Goal: Task Accomplishment & Management: Complete application form

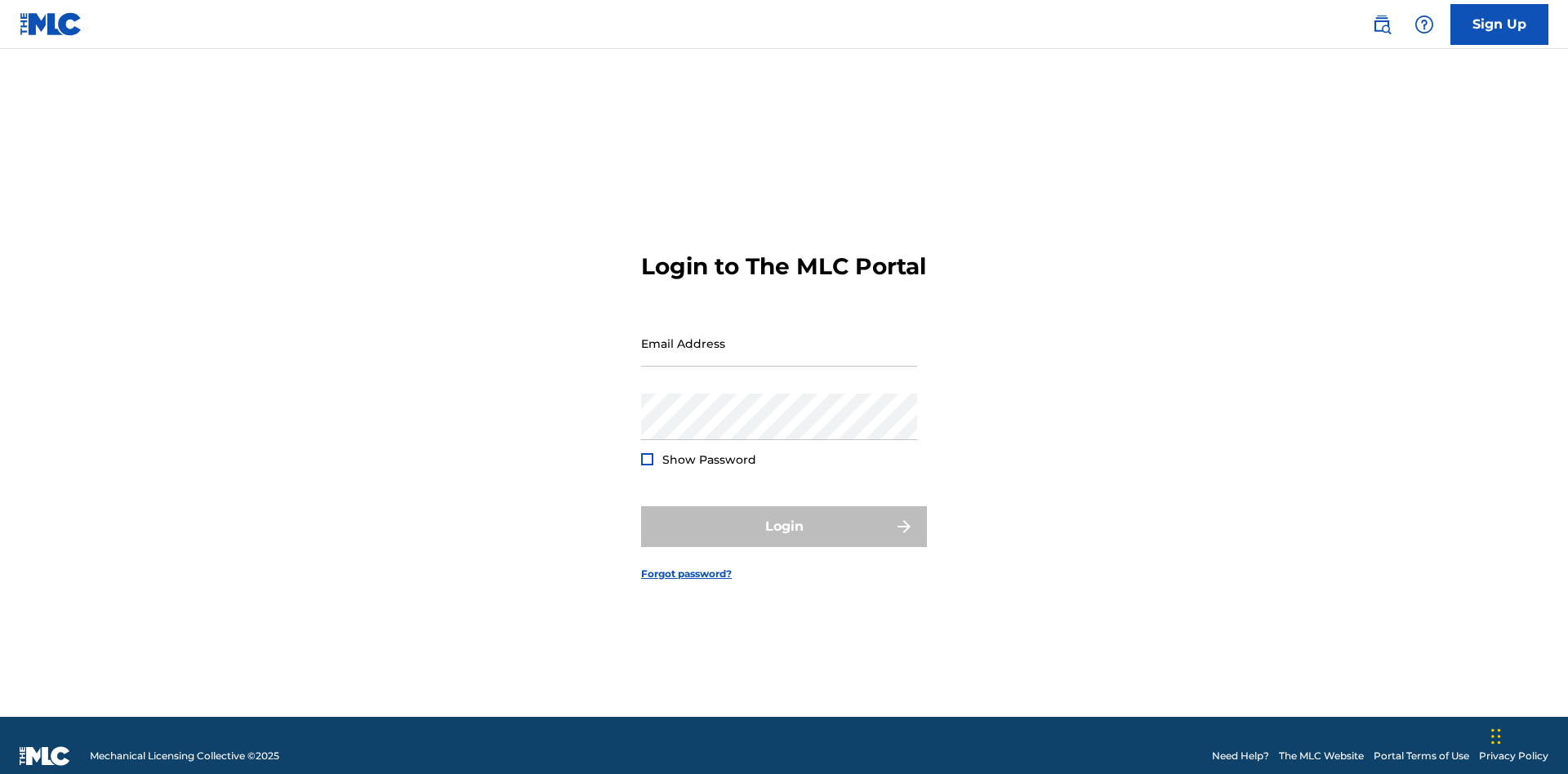
scroll to position [21, 0]
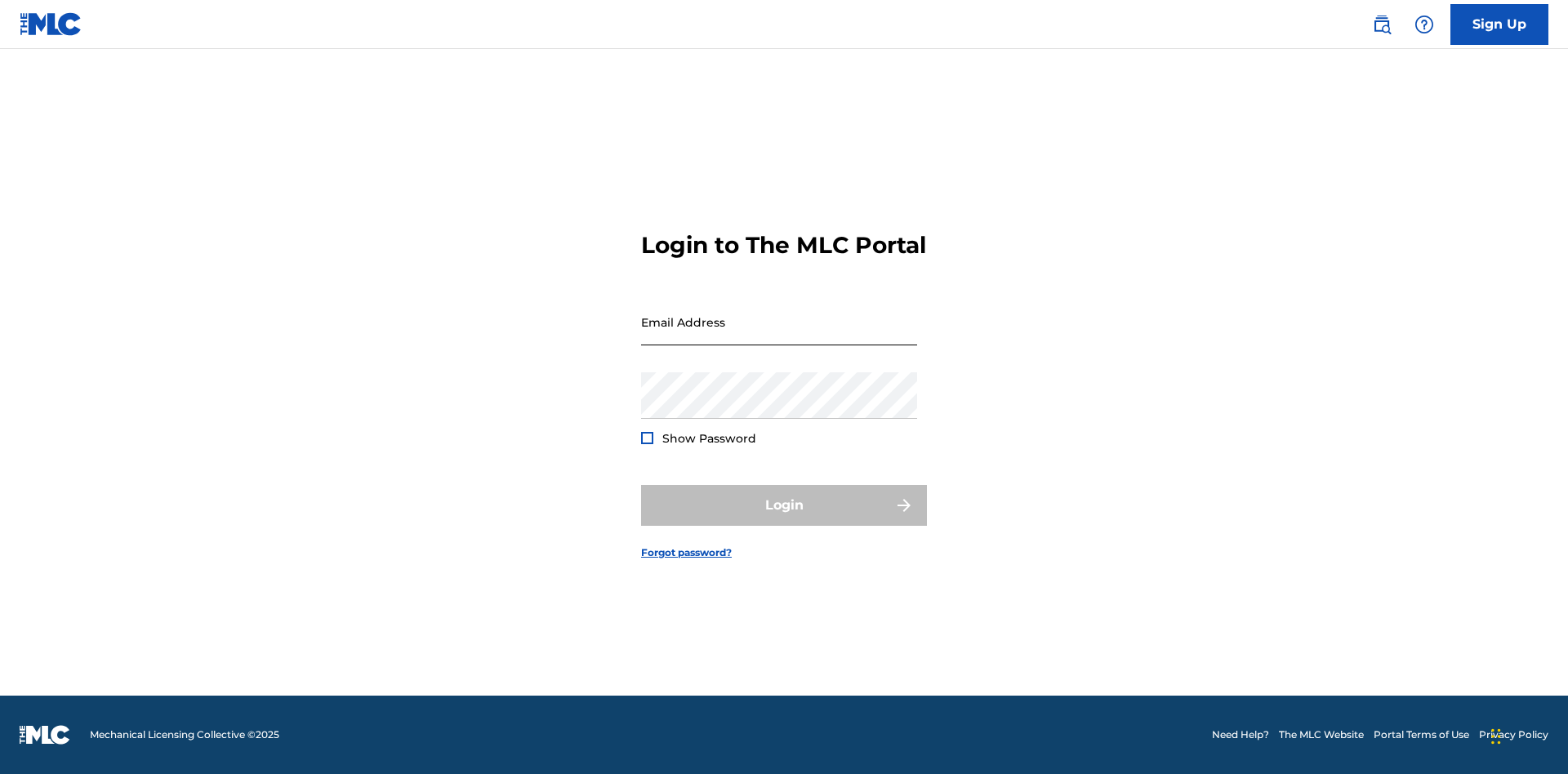
click at [779, 336] on input "Email Address" at bounding box center [779, 322] width 276 height 47
type input "[EMAIL_ADDRESS][DOMAIN_NAME]"
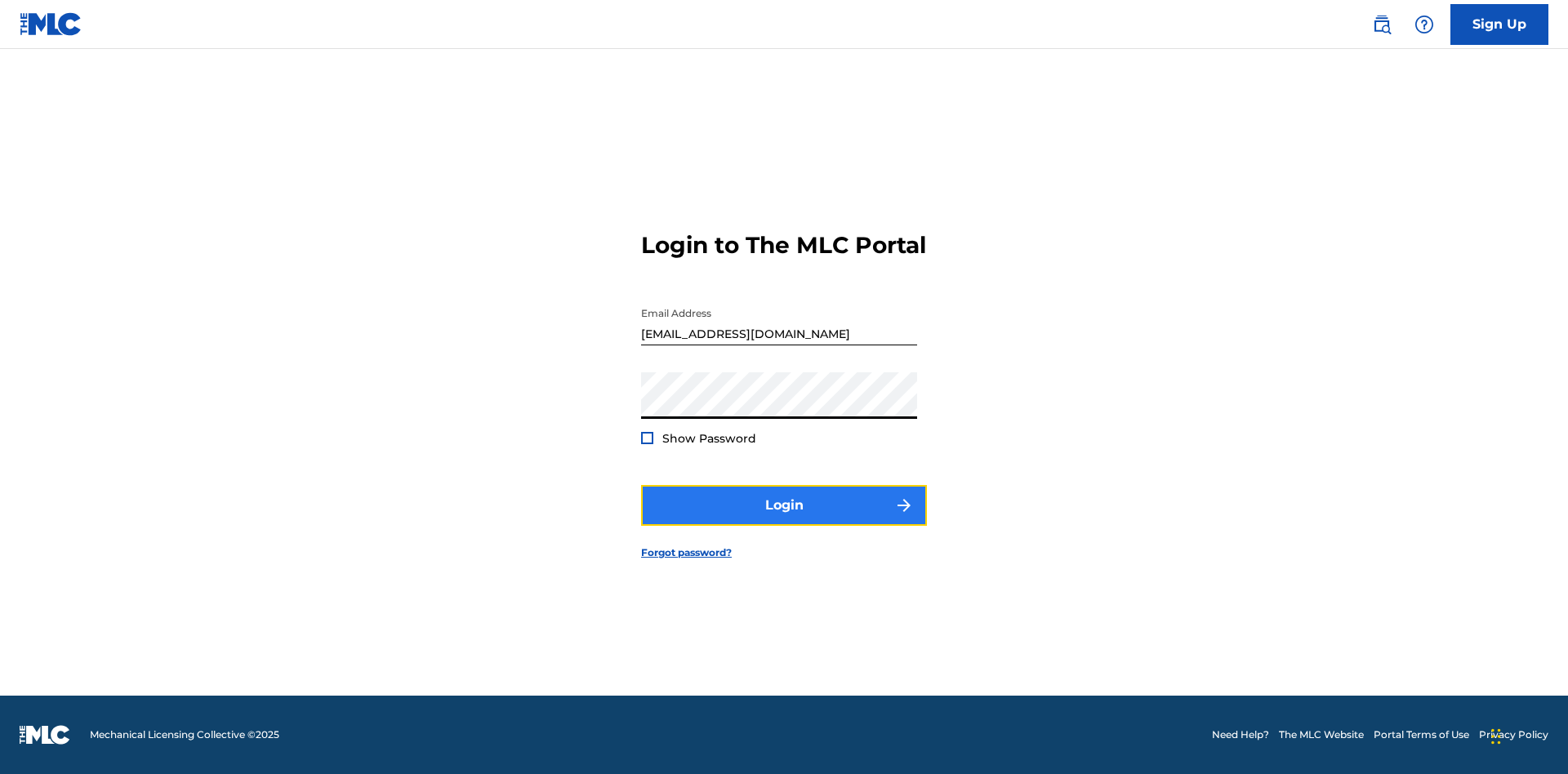
click at [784, 519] on button "Login" at bounding box center [784, 505] width 286 height 41
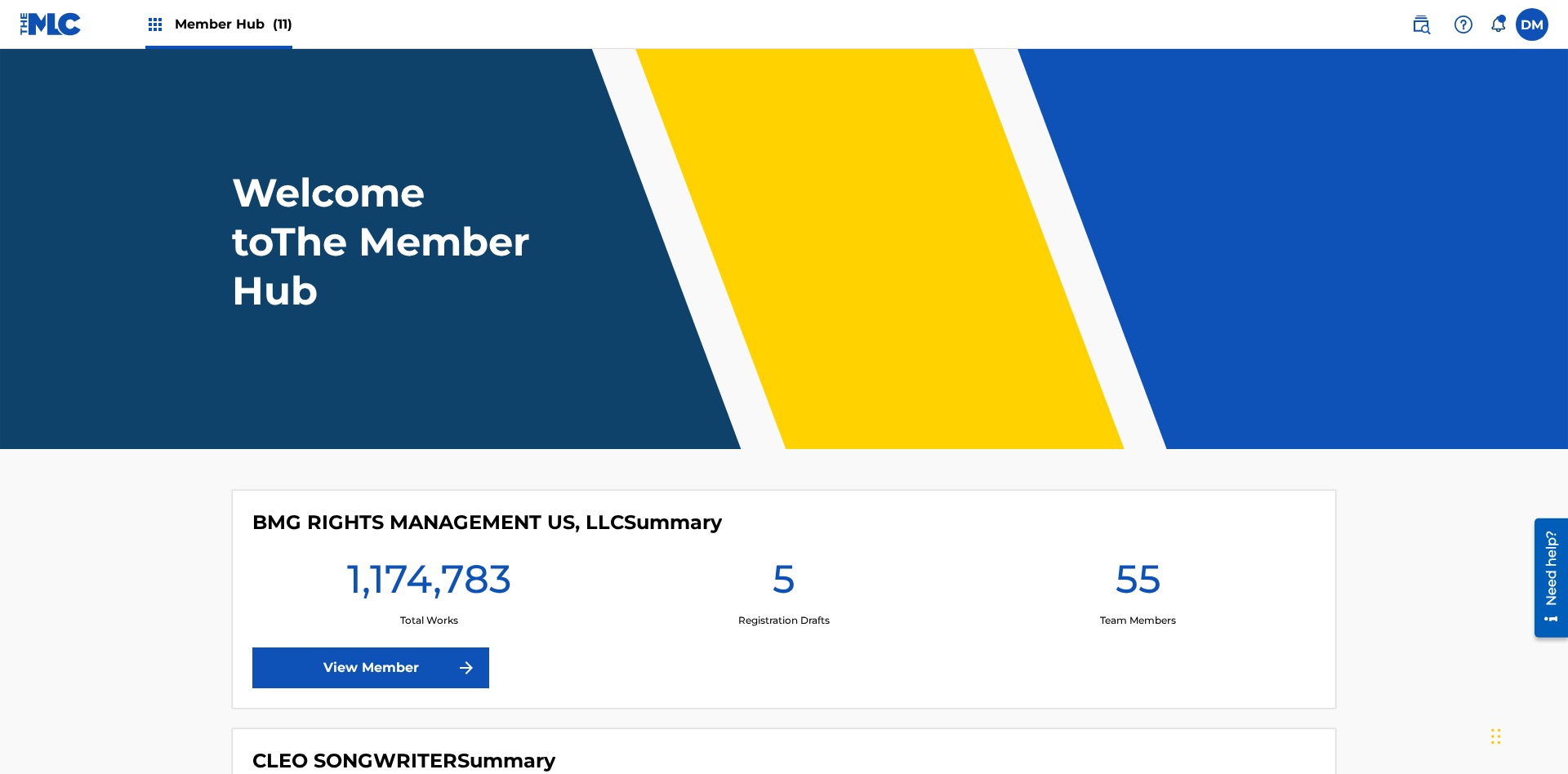
scroll to position [70, 0]
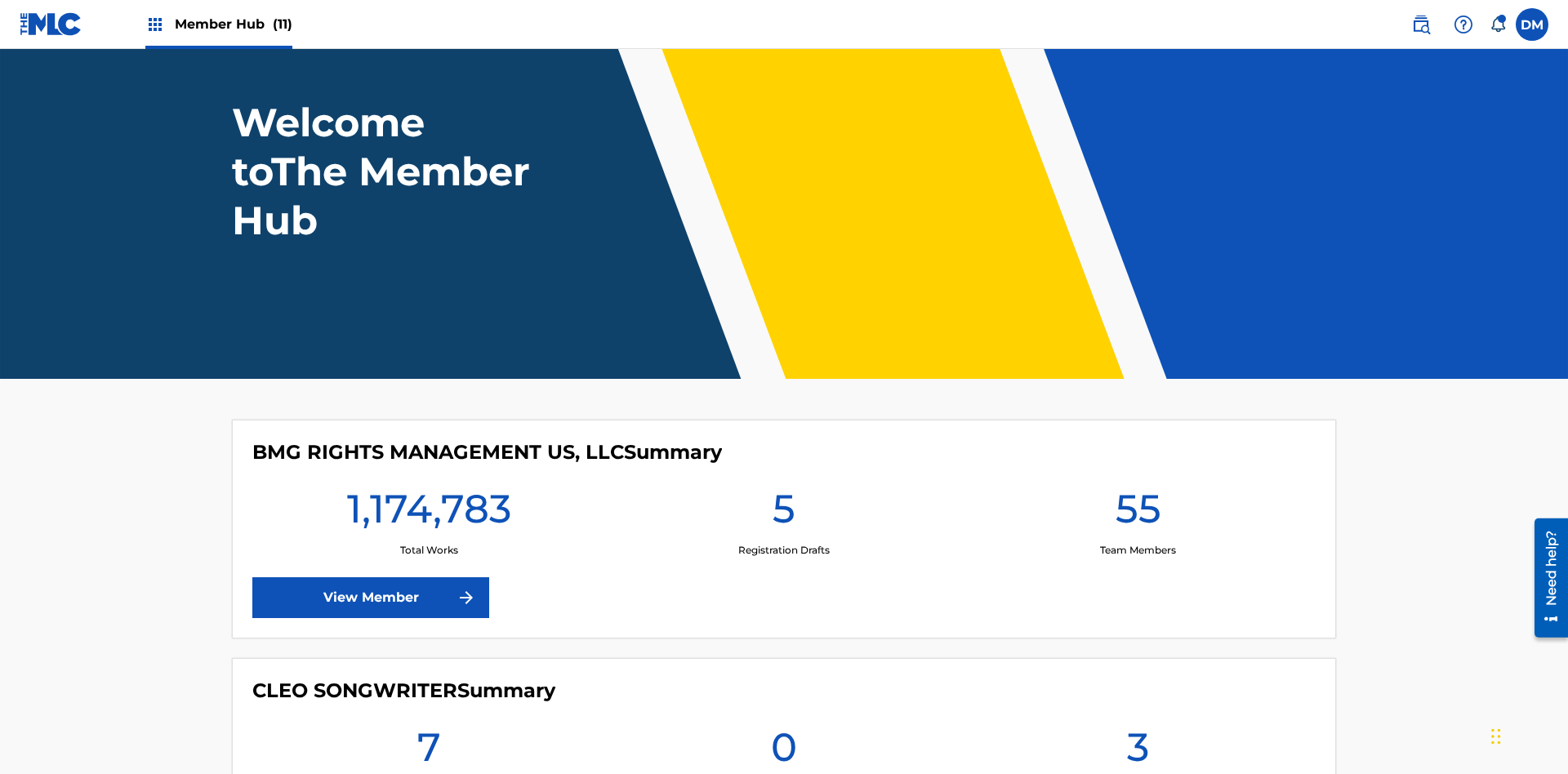
click at [233, 23] on span "Member Hub (11)" at bounding box center [233, 23] width 117 height 18
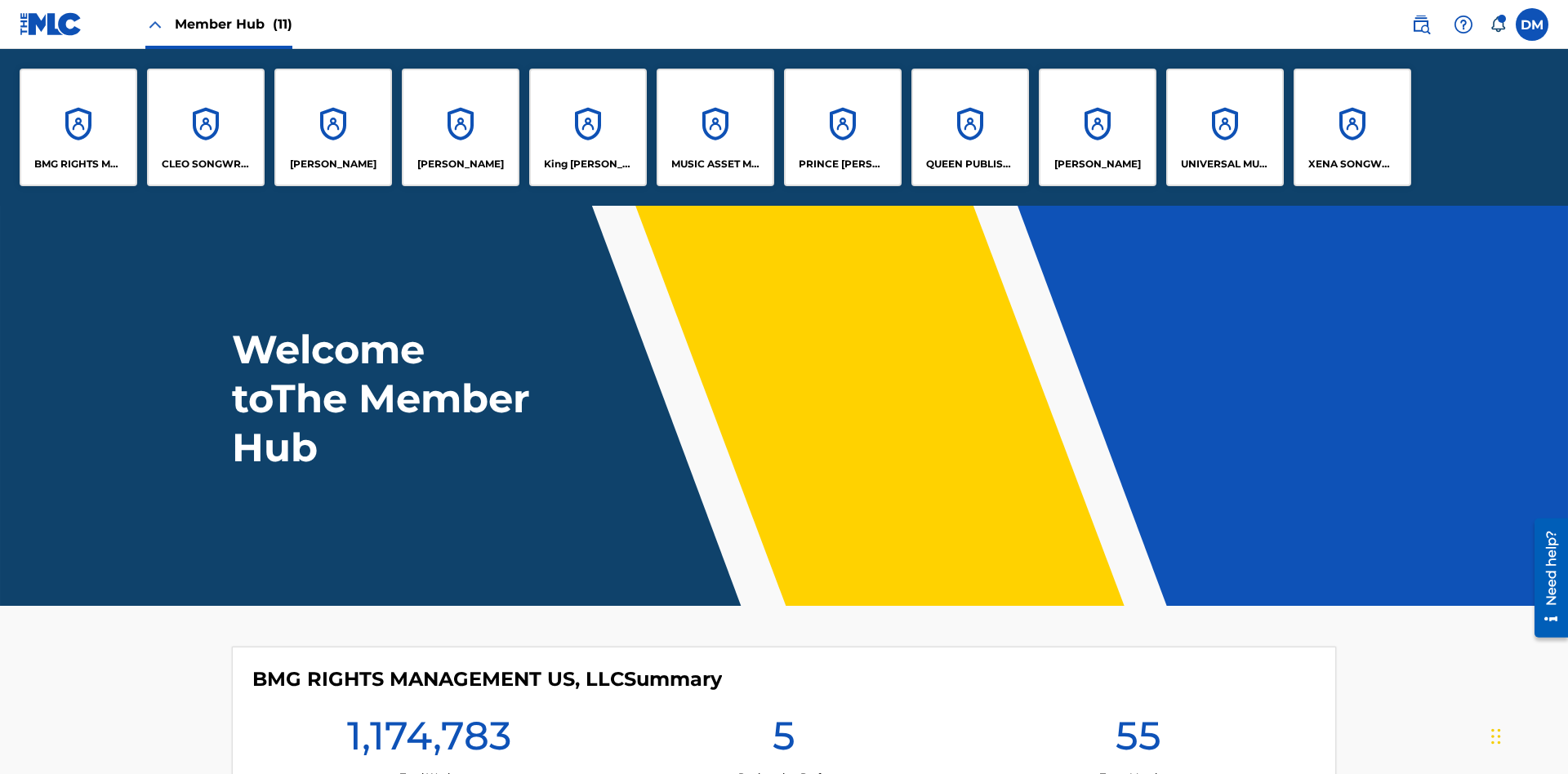
scroll to position [59, 0]
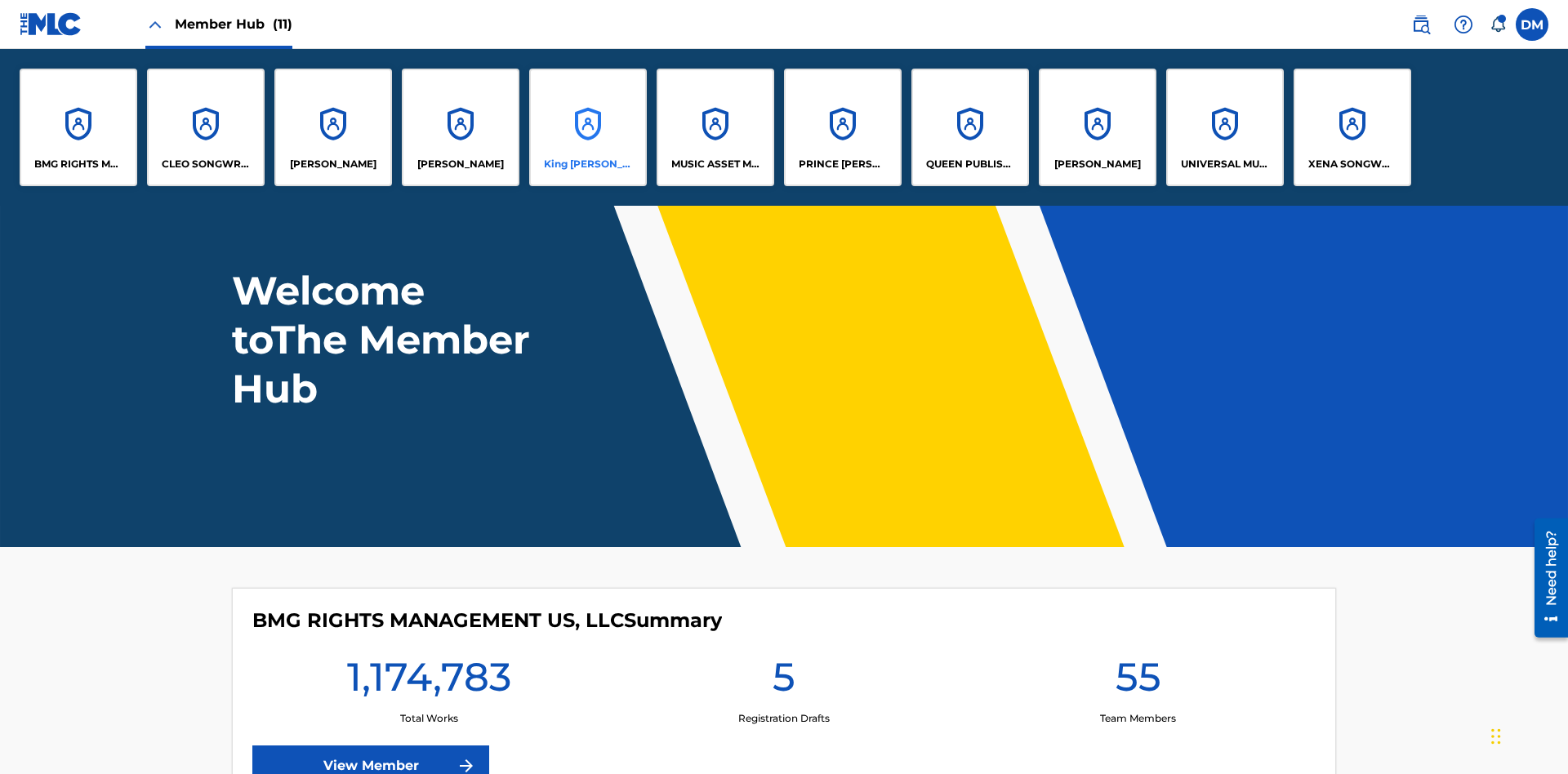
click at [587, 164] on p "King [PERSON_NAME]" at bounding box center [589, 164] width 89 height 15
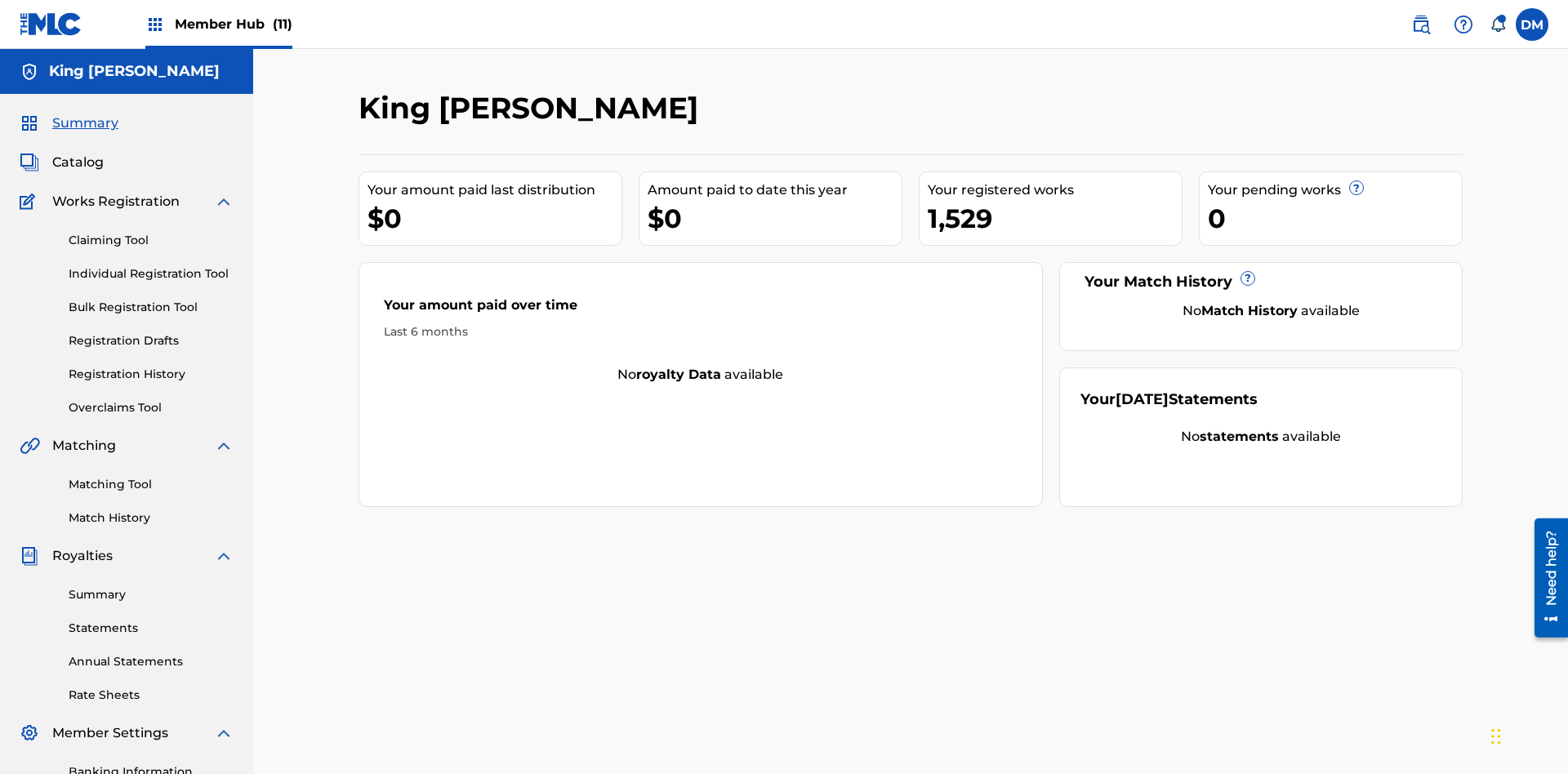
scroll to position [134, 0]
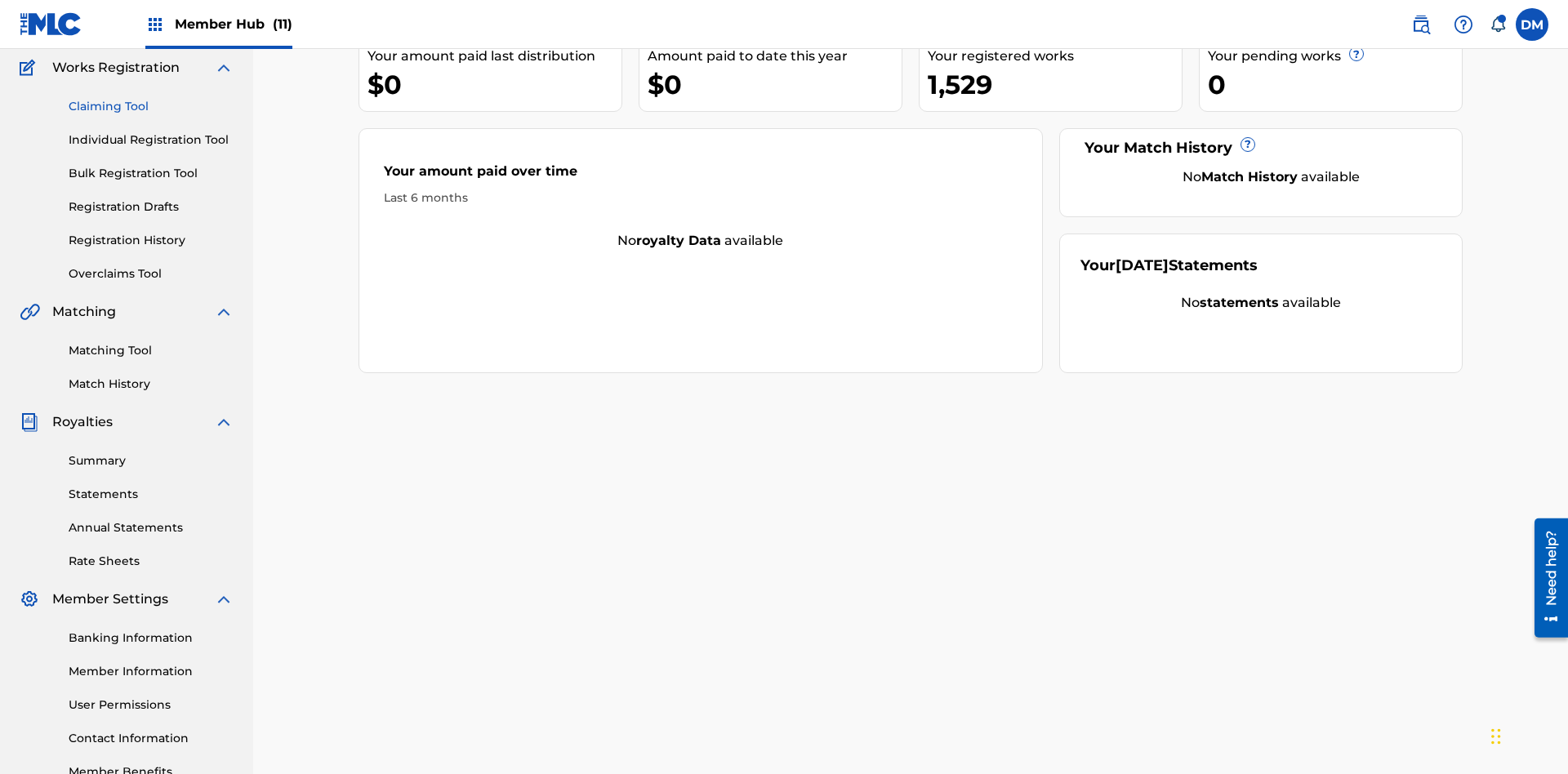
click at [151, 106] on link "Claiming Tool" at bounding box center [151, 107] width 165 height 17
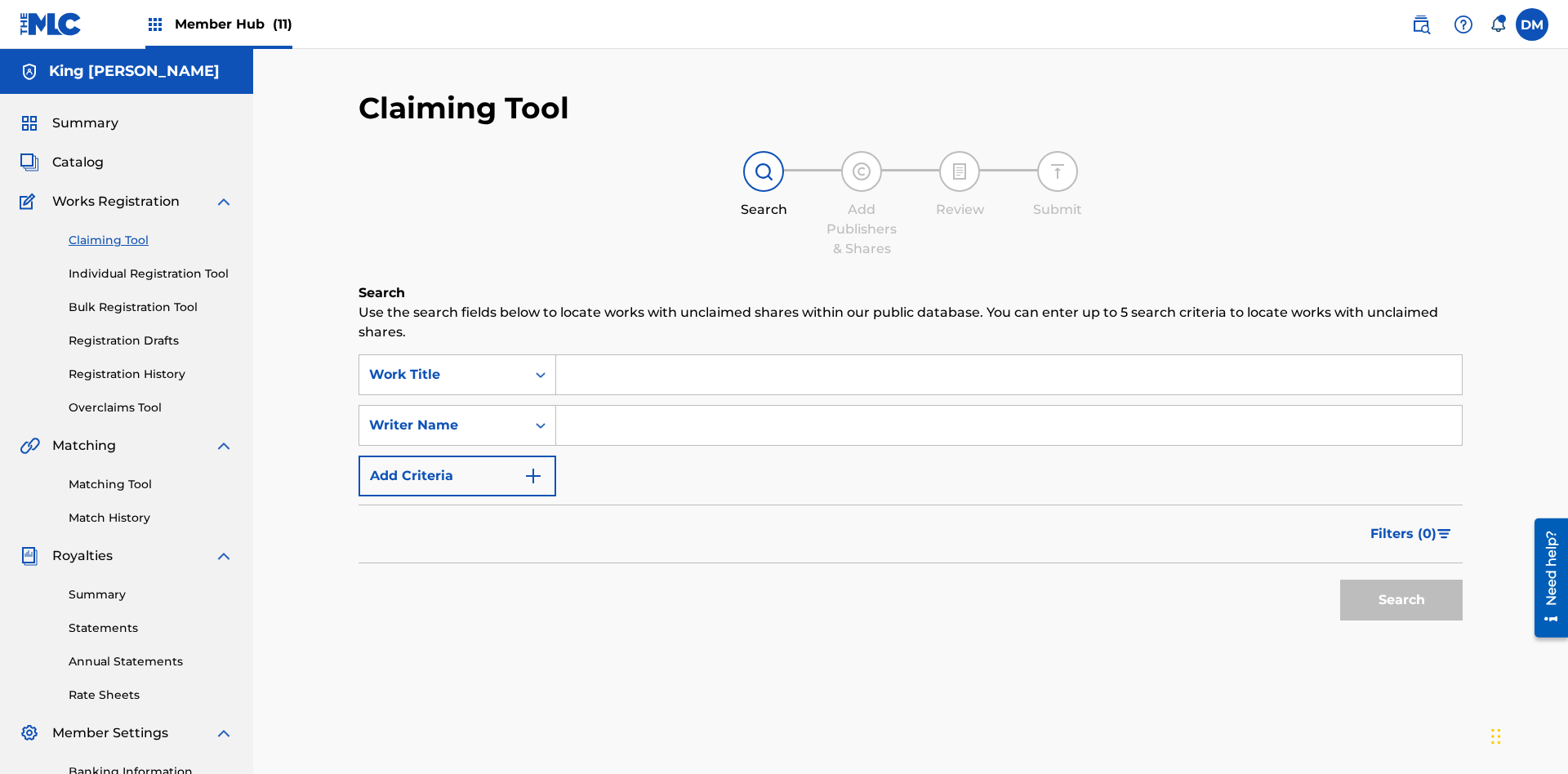
scroll to position [239, 0]
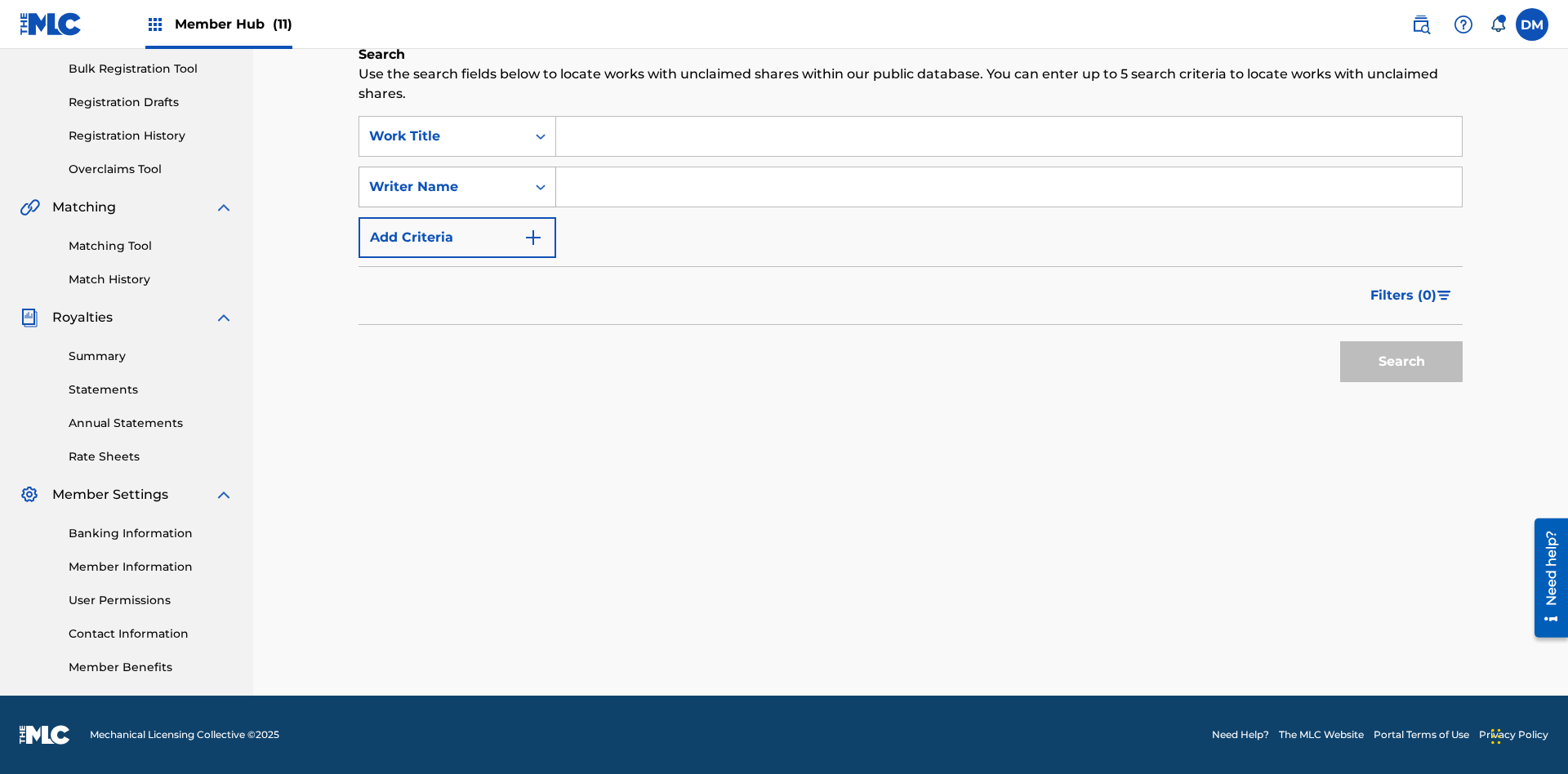
click at [442, 187] on div "Writer Name" at bounding box center [443, 187] width 147 height 19
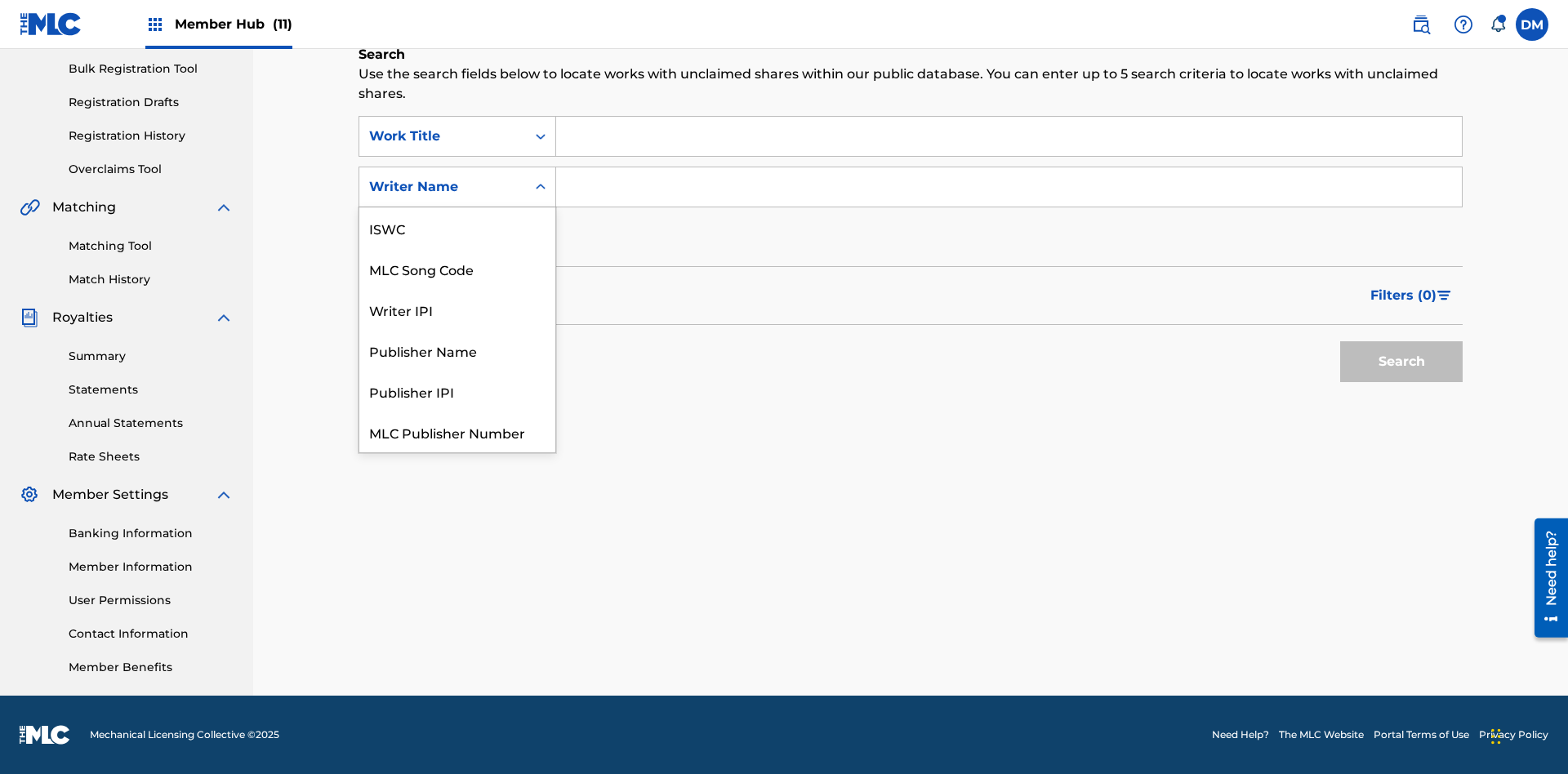
scroll to position [41, 0]
click at [457, 228] on div "MLC Song Code" at bounding box center [457, 228] width 196 height 41
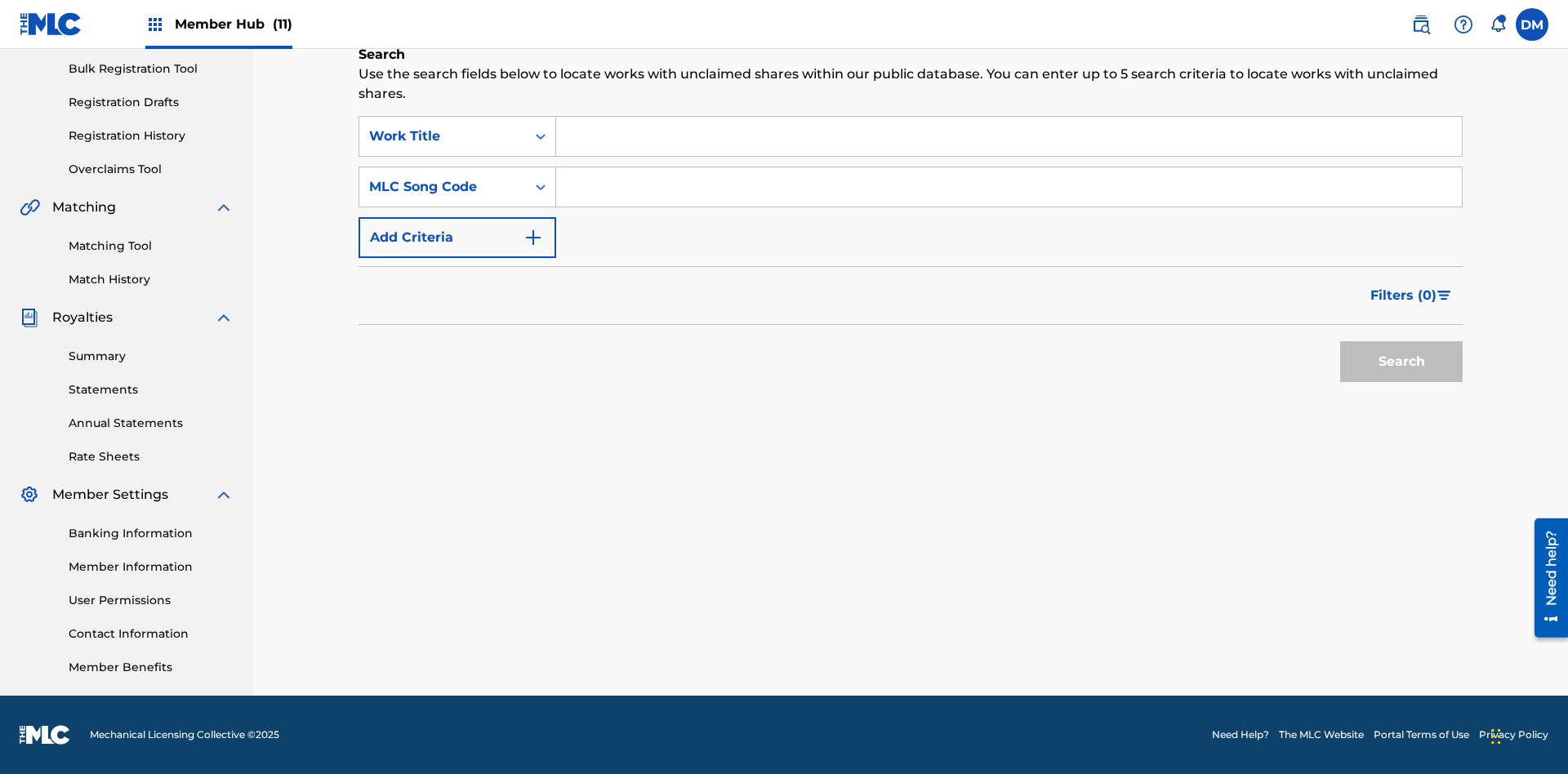
click at [1008, 137] on input "Search Form" at bounding box center [1008, 136] width 906 height 39
type input "NON-OWNED WORK TO CLAIM"
click at [1008, 187] on input "Search Form" at bounding box center [1008, 187] width 906 height 39
type input "RB0ZQR"
click at [1401, 362] on button "Search" at bounding box center [1401, 362] width 122 height 41
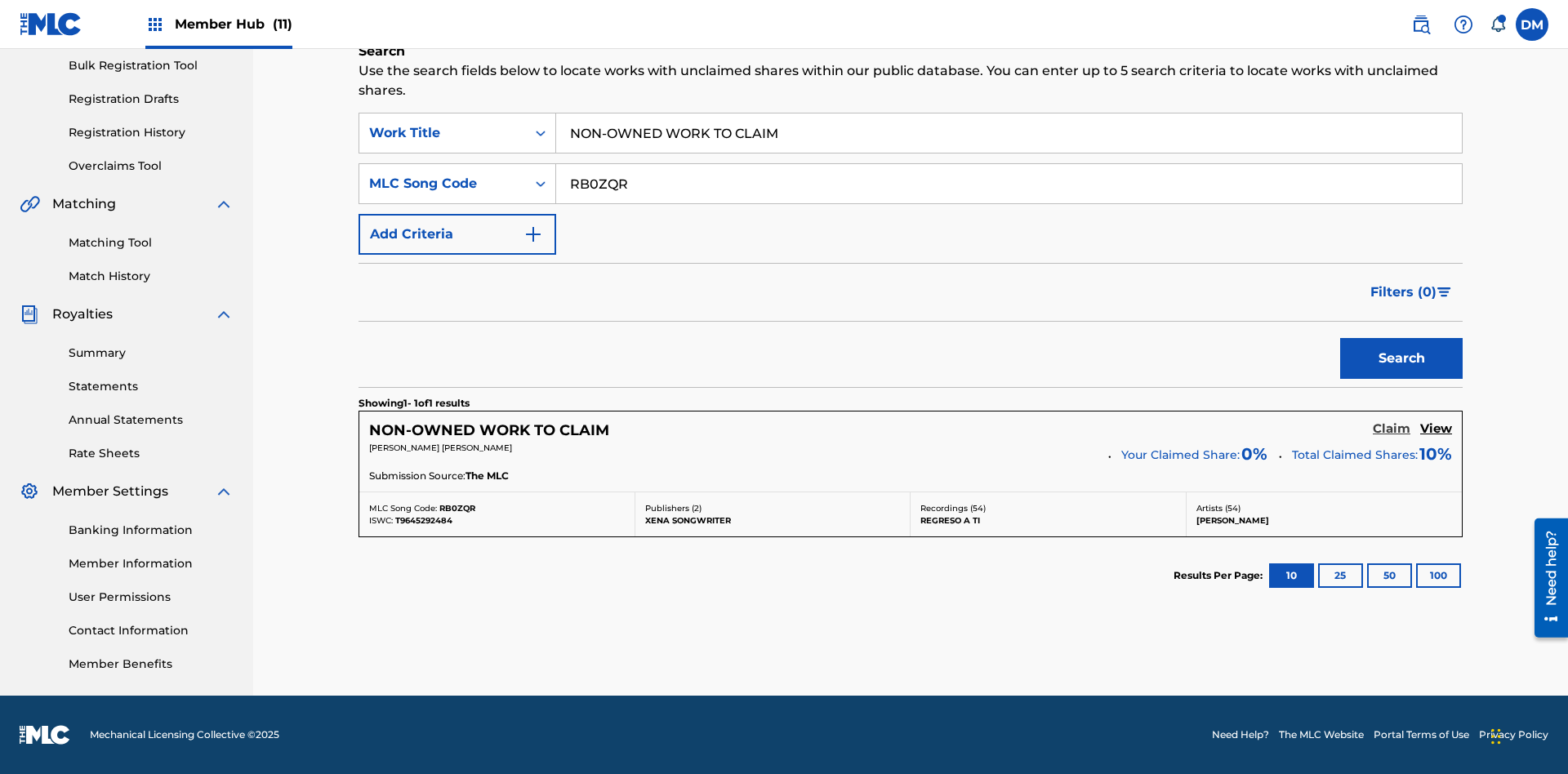
click at [1392, 429] on h5 "Claim" at bounding box center [1391, 429] width 38 height 16
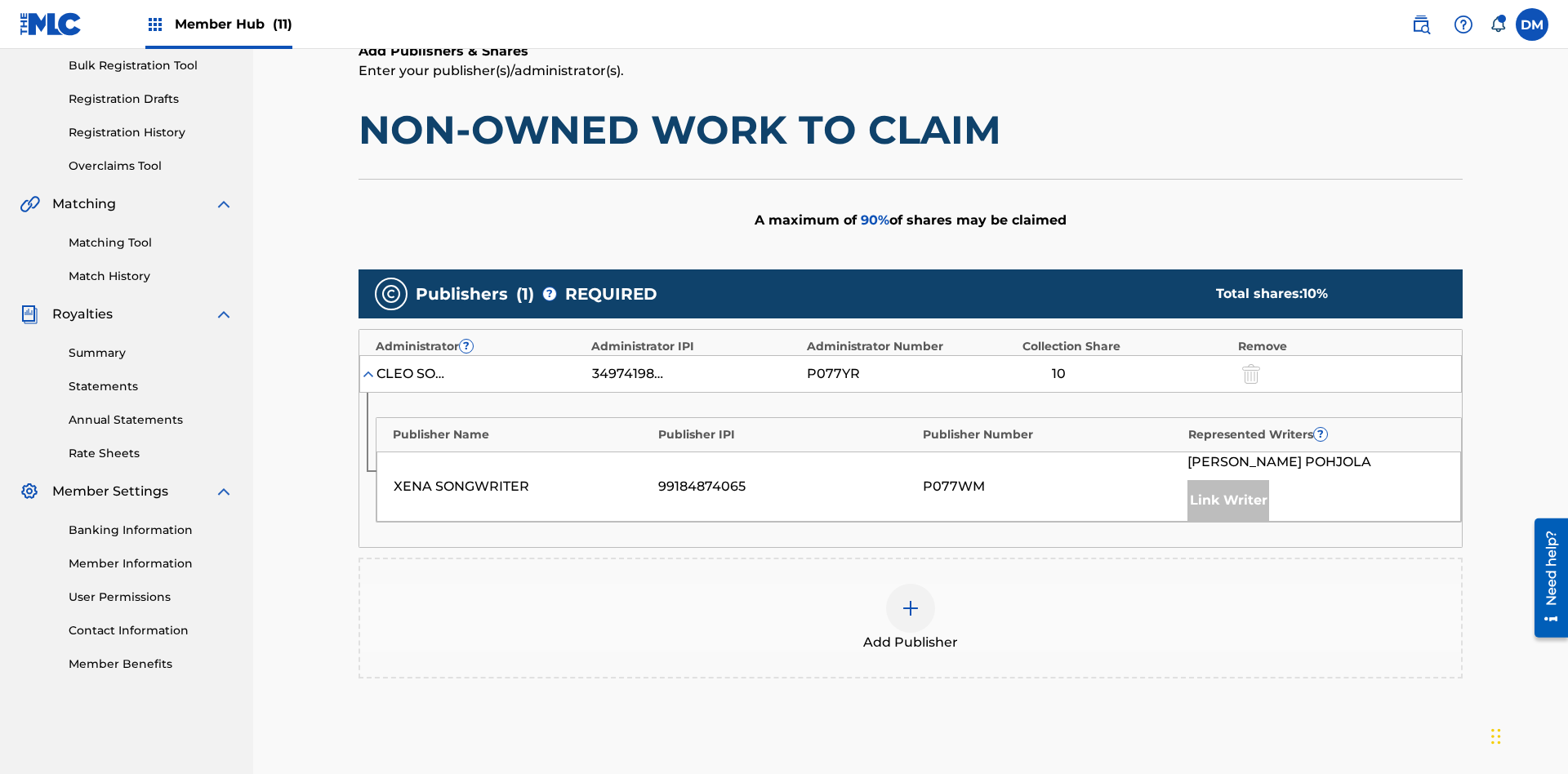
scroll to position [410, 0]
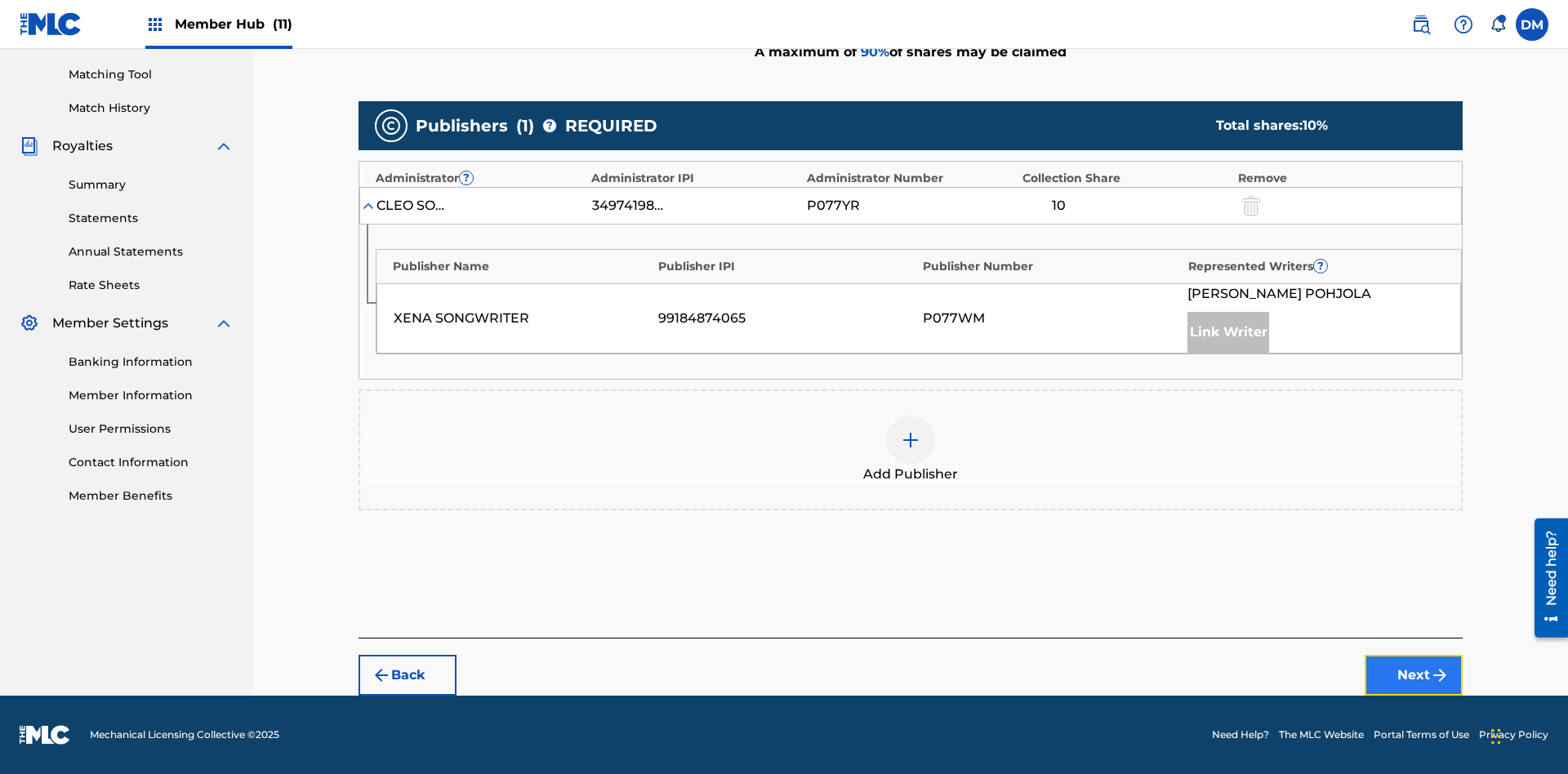
click at [1413, 675] on button "Next" at bounding box center [1413, 675] width 98 height 41
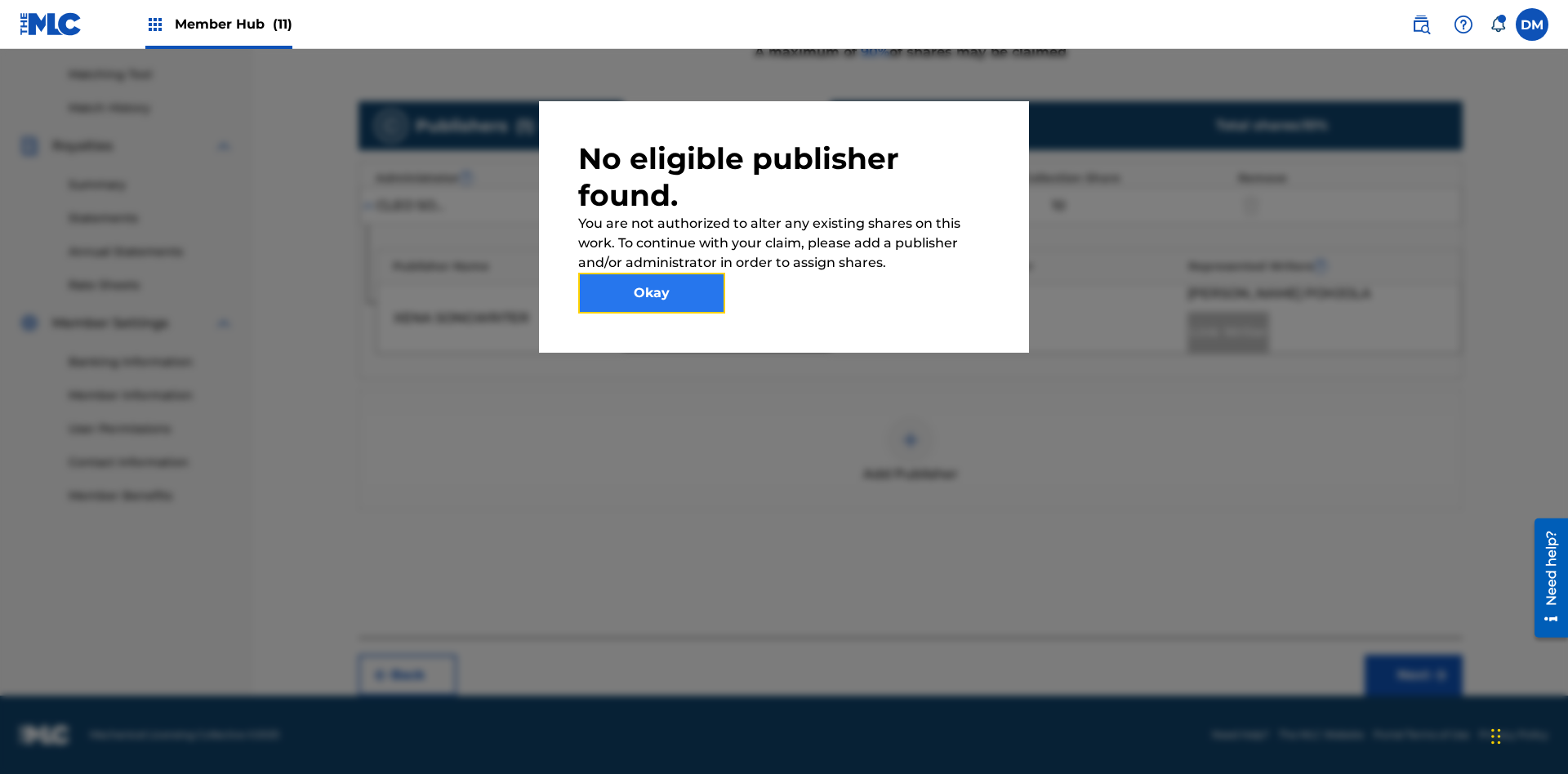
click at [652, 293] on button "Okay" at bounding box center [652, 293] width 147 height 41
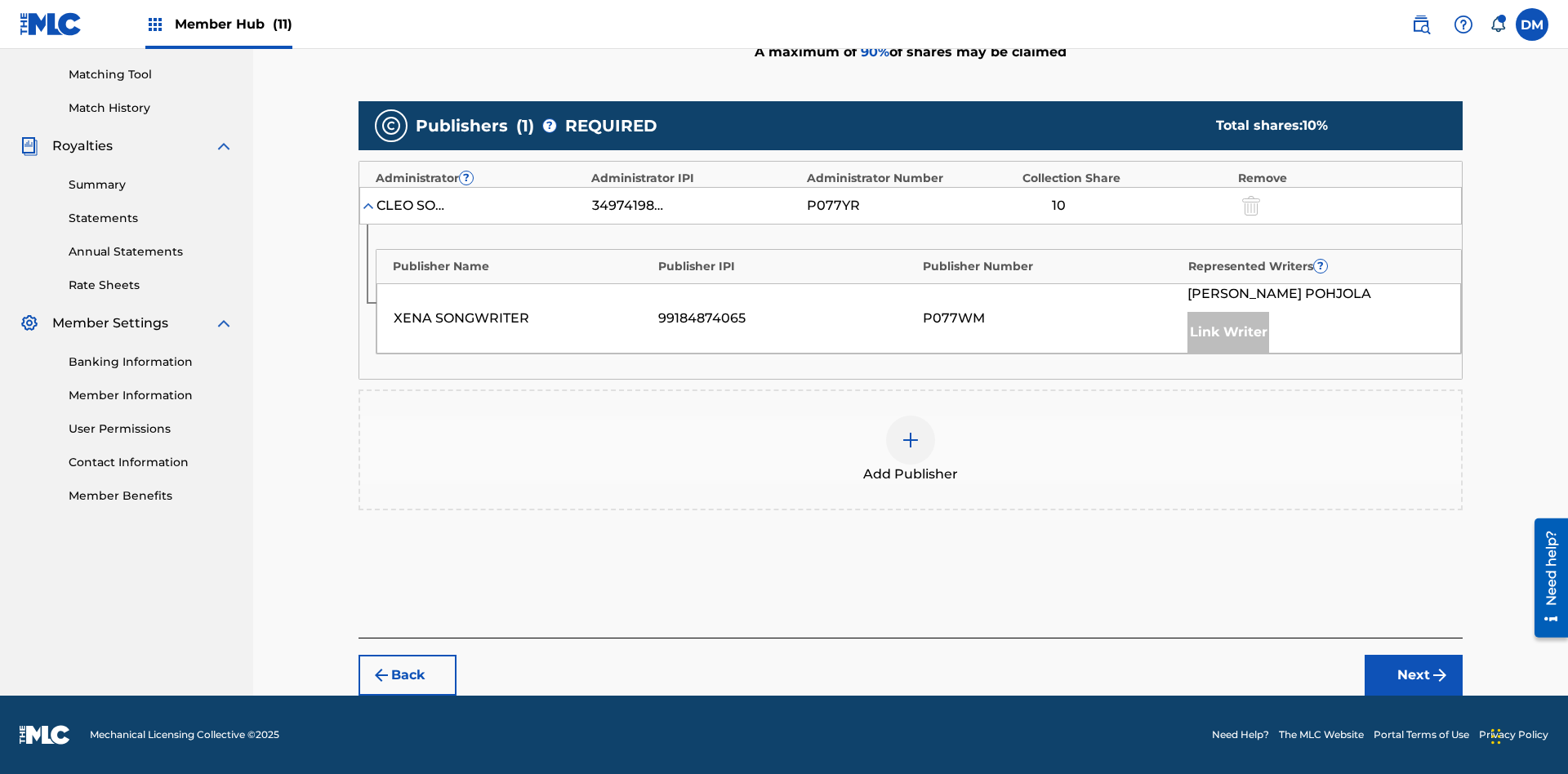
click at [911, 440] on img at bounding box center [911, 440] width 19 height 19
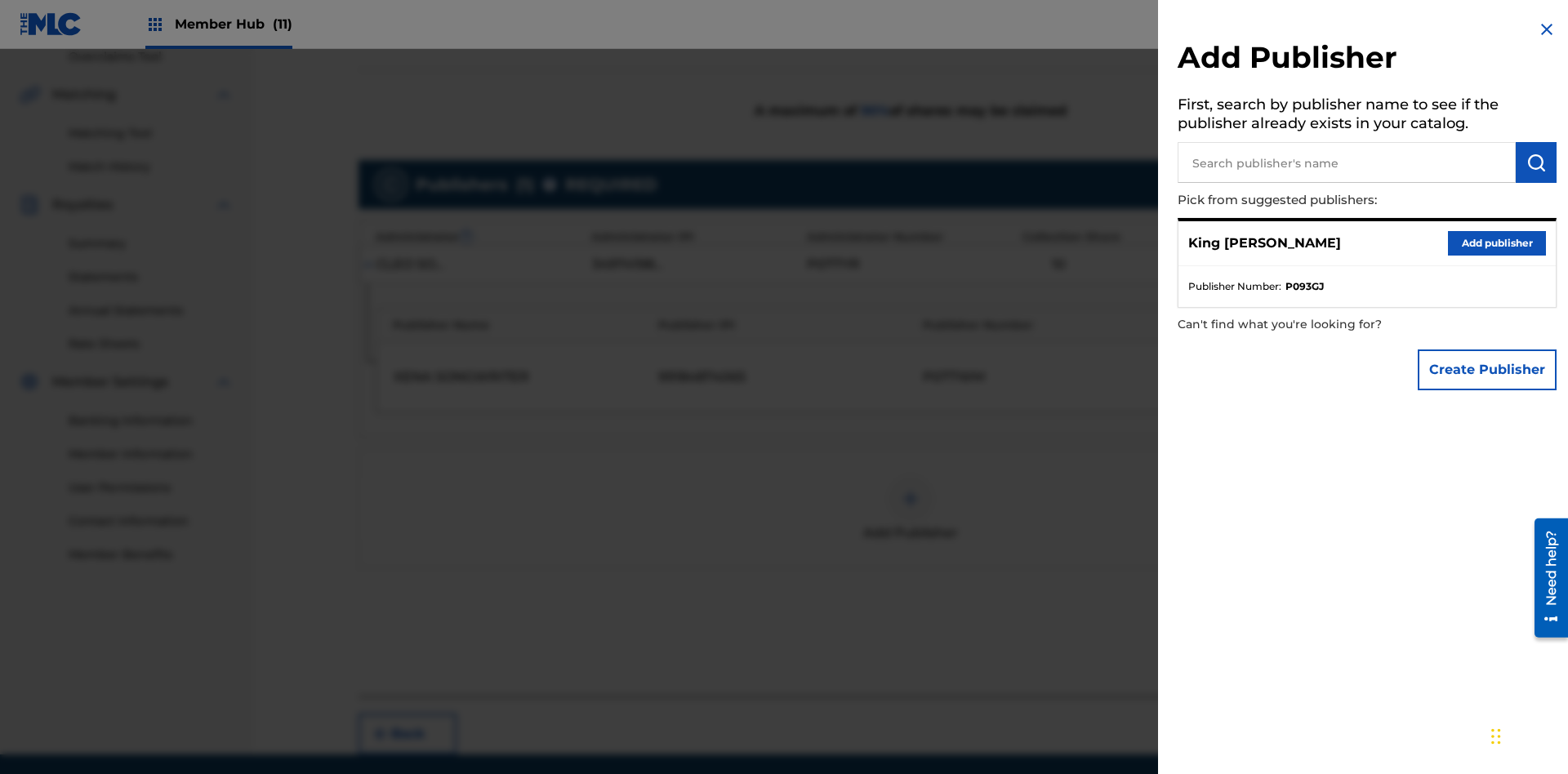
click at [1346, 163] on input "text" at bounding box center [1346, 162] width 338 height 41
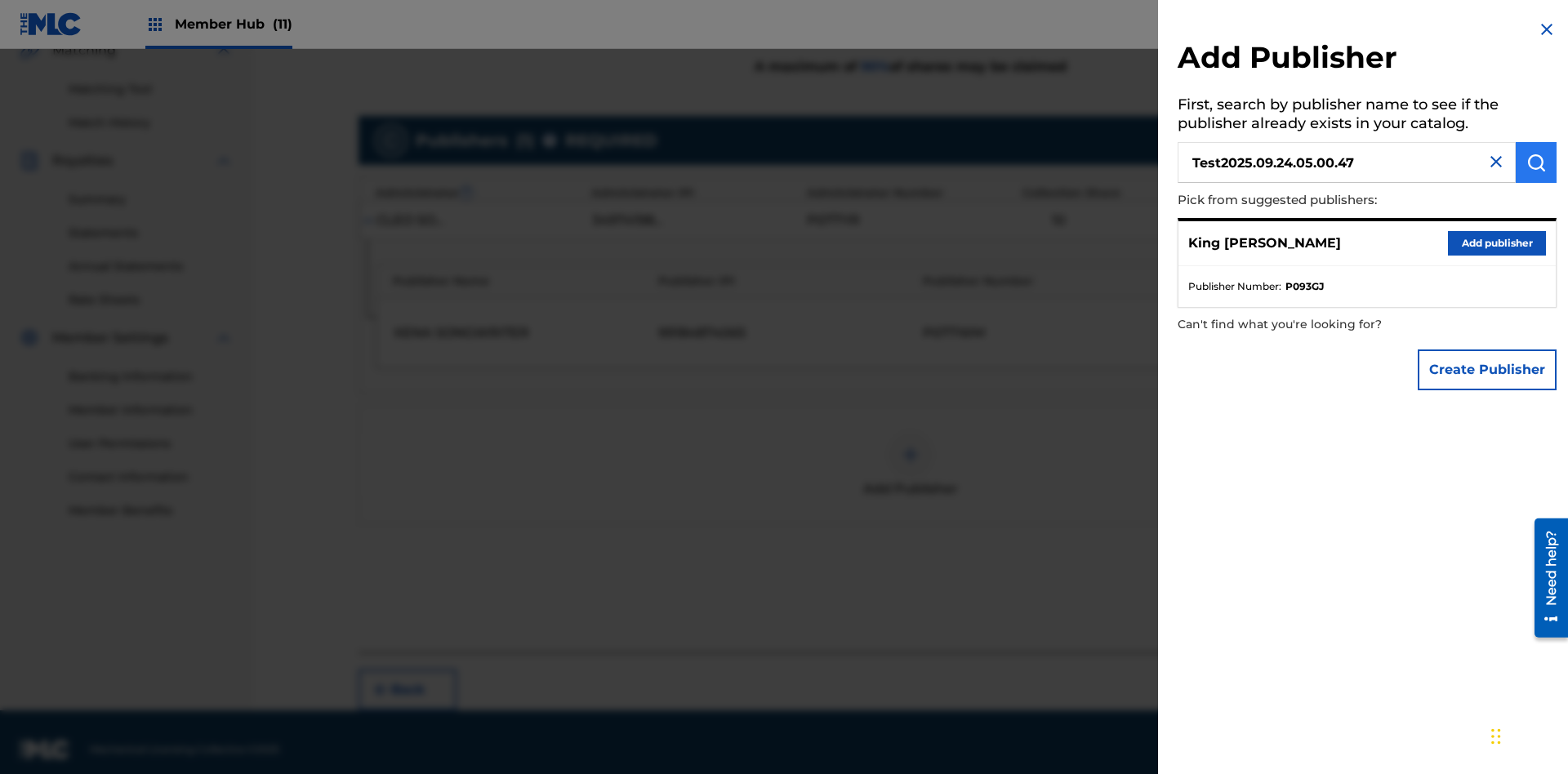
type input "Test2025.09.24.05.00.47"
click at [1536, 163] on img "submit" at bounding box center [1536, 162] width 19 height 19
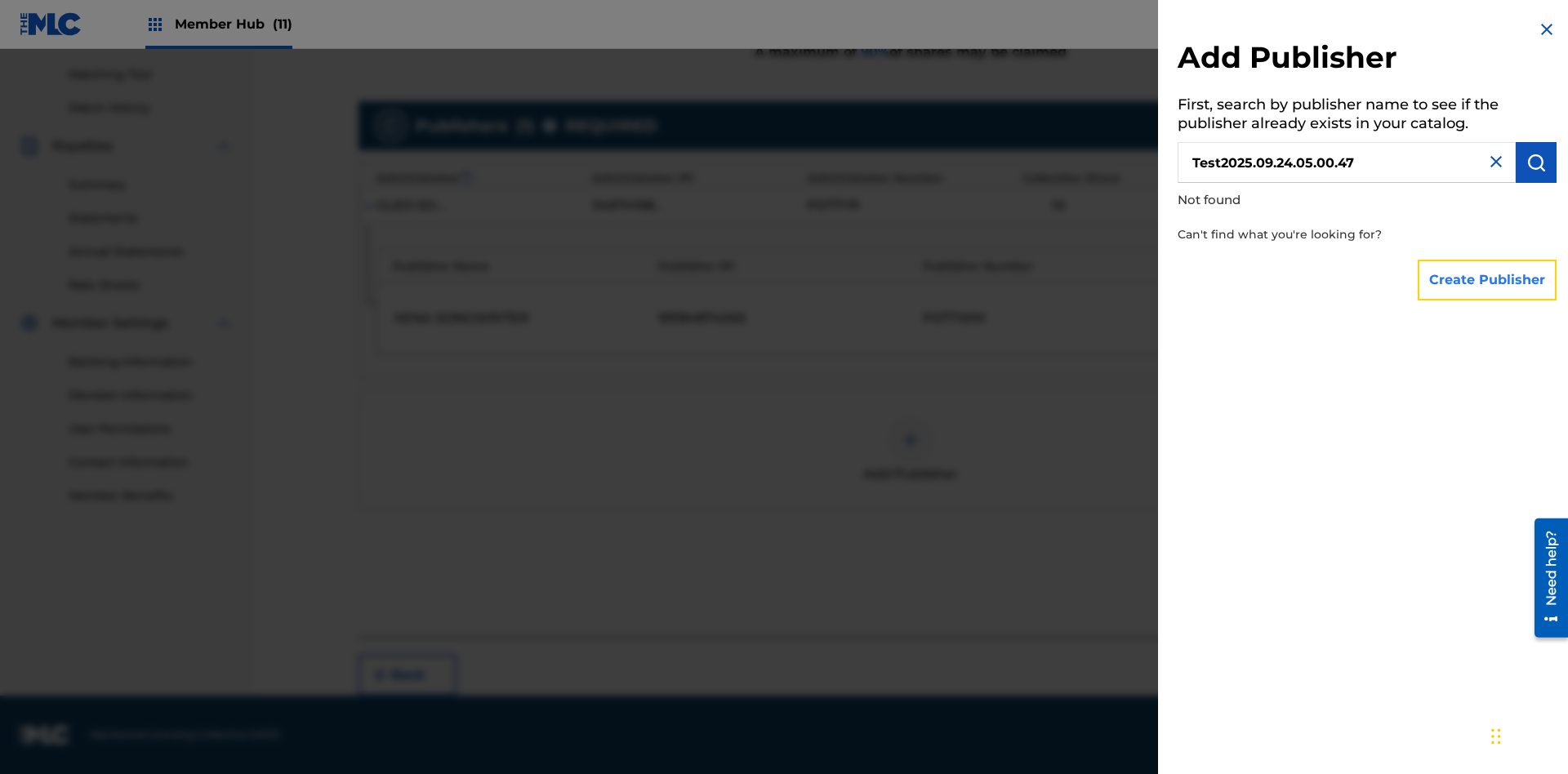
click at [1488, 279] on button "Create Publisher" at bounding box center [1487, 280] width 139 height 41
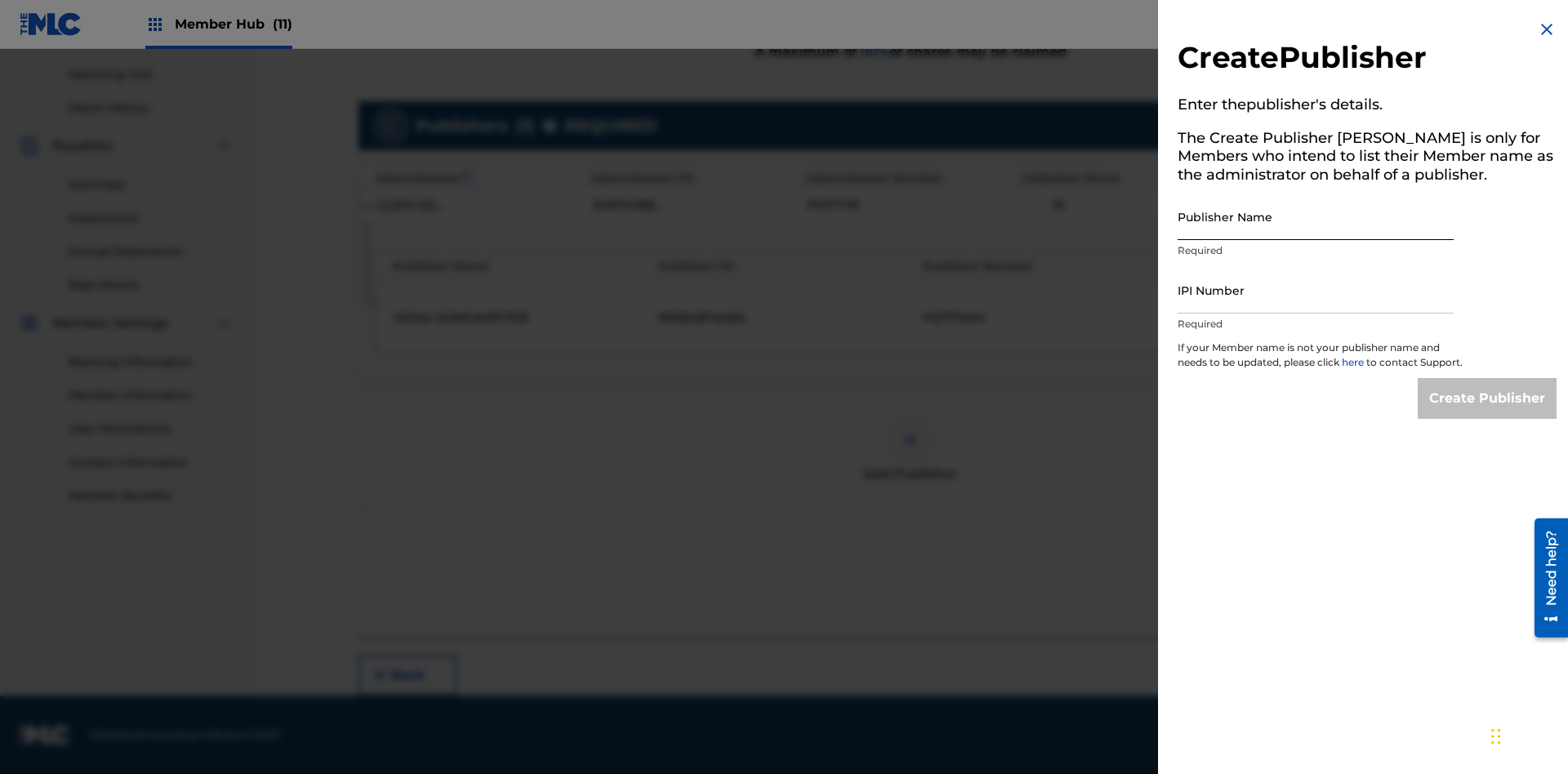
click at [1315, 216] on input "Publisher Name" at bounding box center [1315, 217] width 276 height 47
type input "Test2025.09.24.05.00.53"
click at [1315, 290] on input "IPI Number" at bounding box center [1315, 290] width 276 height 47
type input "00595839777"
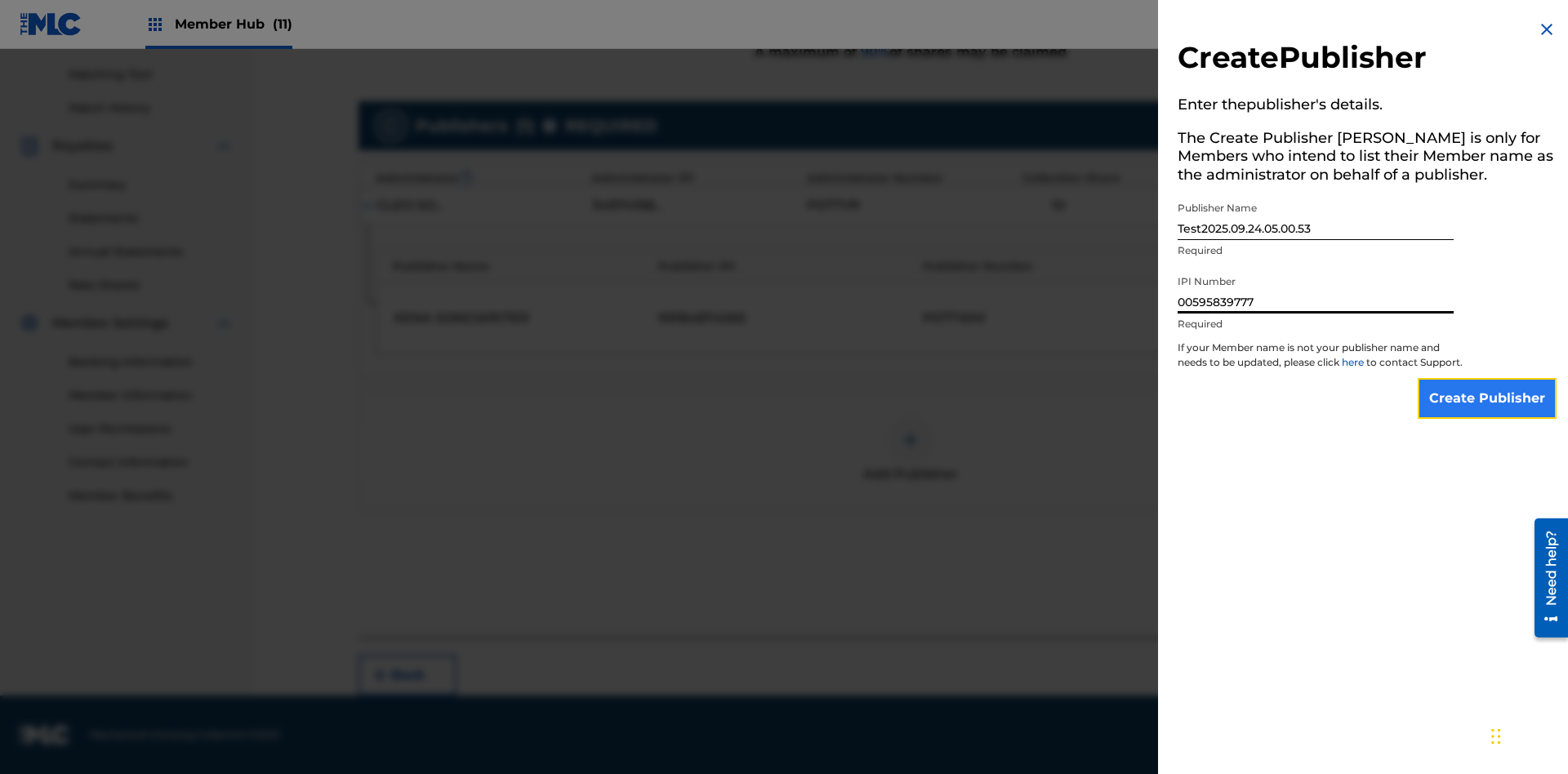
click at [1488, 413] on input "Create Publisher" at bounding box center [1487, 399] width 139 height 41
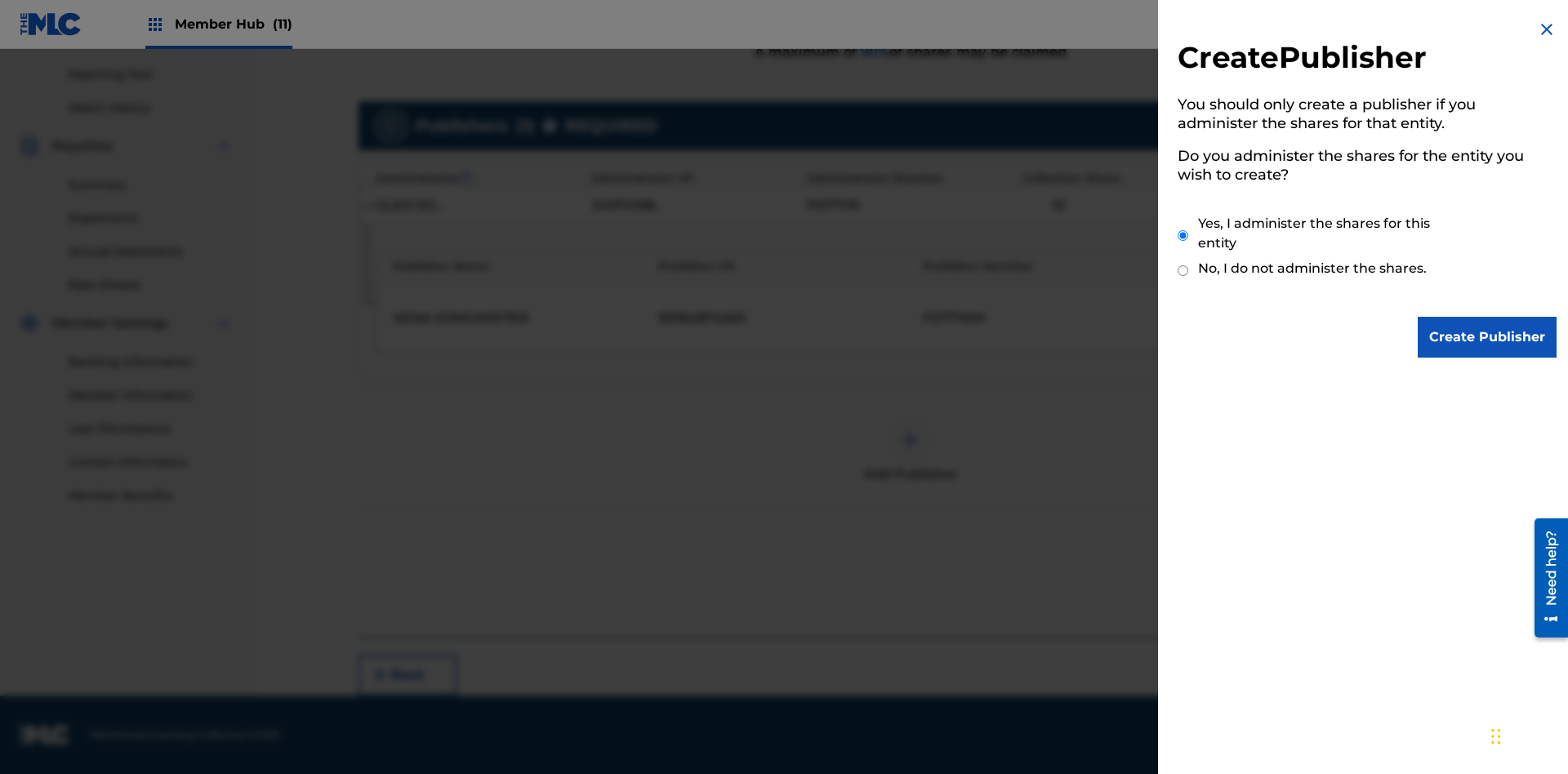
click at [1183, 235] on input "Yes, I administer the shares for this entity" at bounding box center [1182, 236] width 11 height 35
click at [1488, 338] on input "Create Publisher" at bounding box center [1487, 338] width 139 height 41
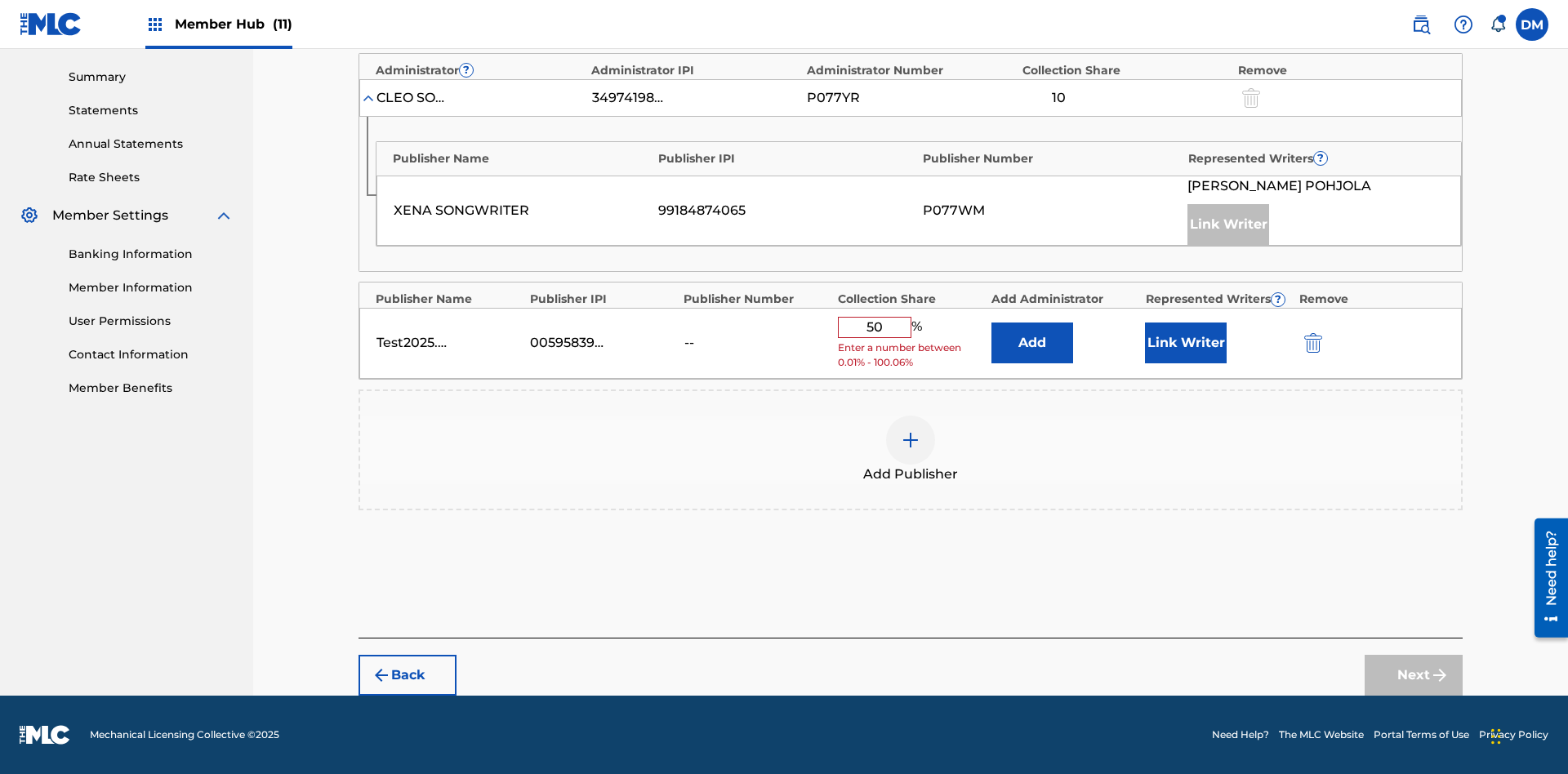
scroll to position [506, 0]
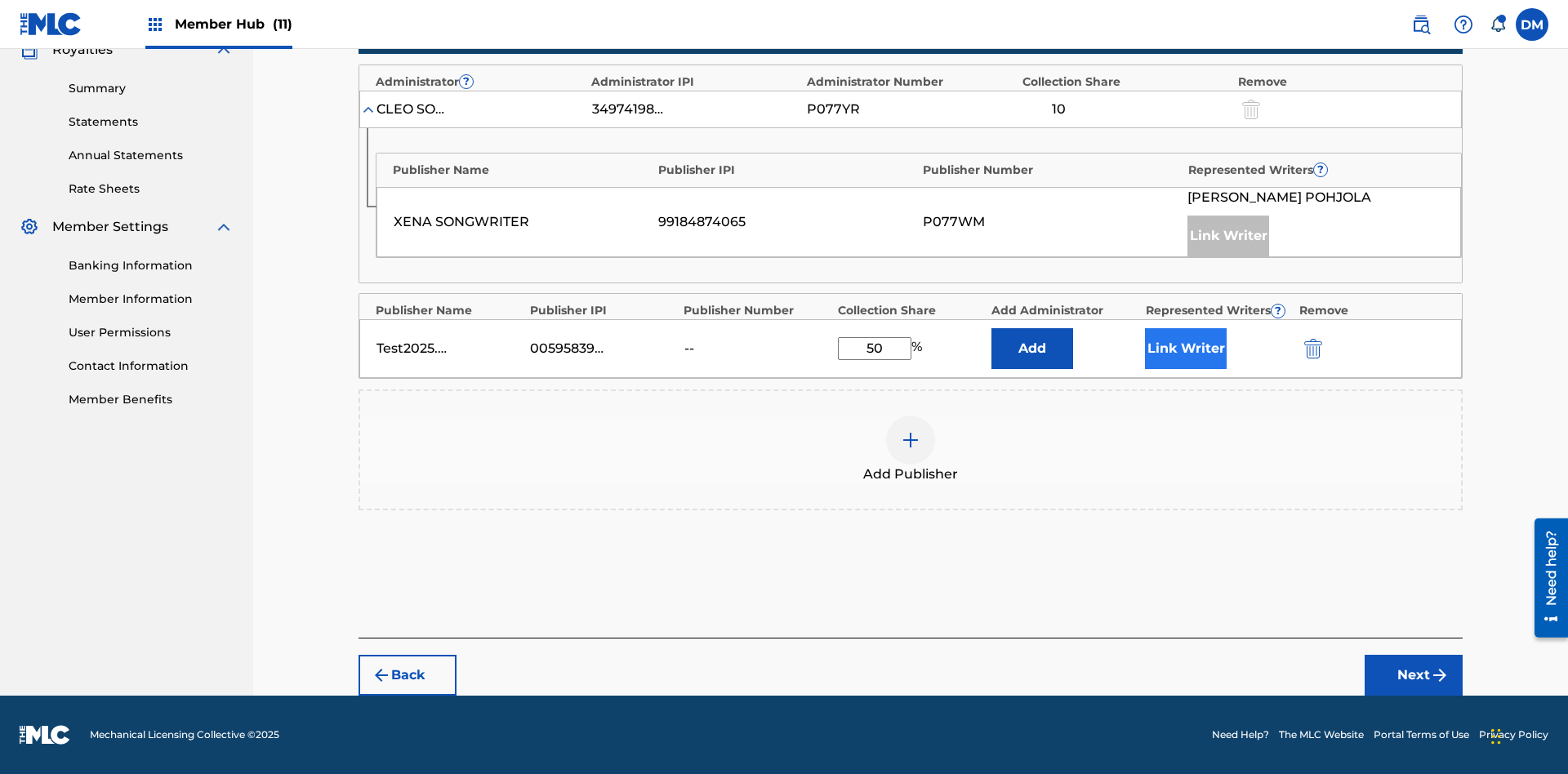
type input "50"
click at [1186, 349] on button "Link Writer" at bounding box center [1185, 348] width 81 height 41
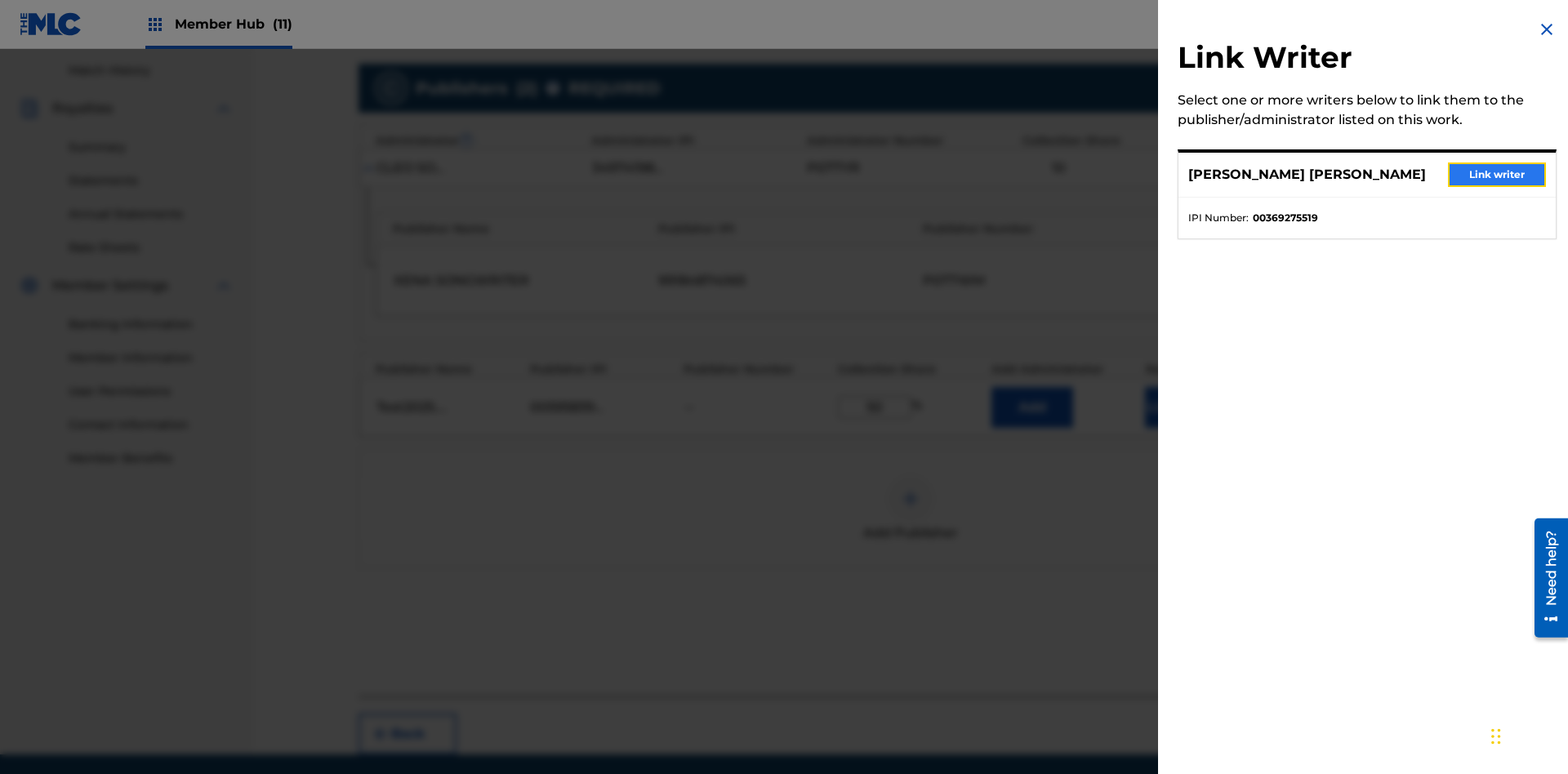
click at [1496, 175] on button "Link writer" at bounding box center [1496, 175] width 98 height 24
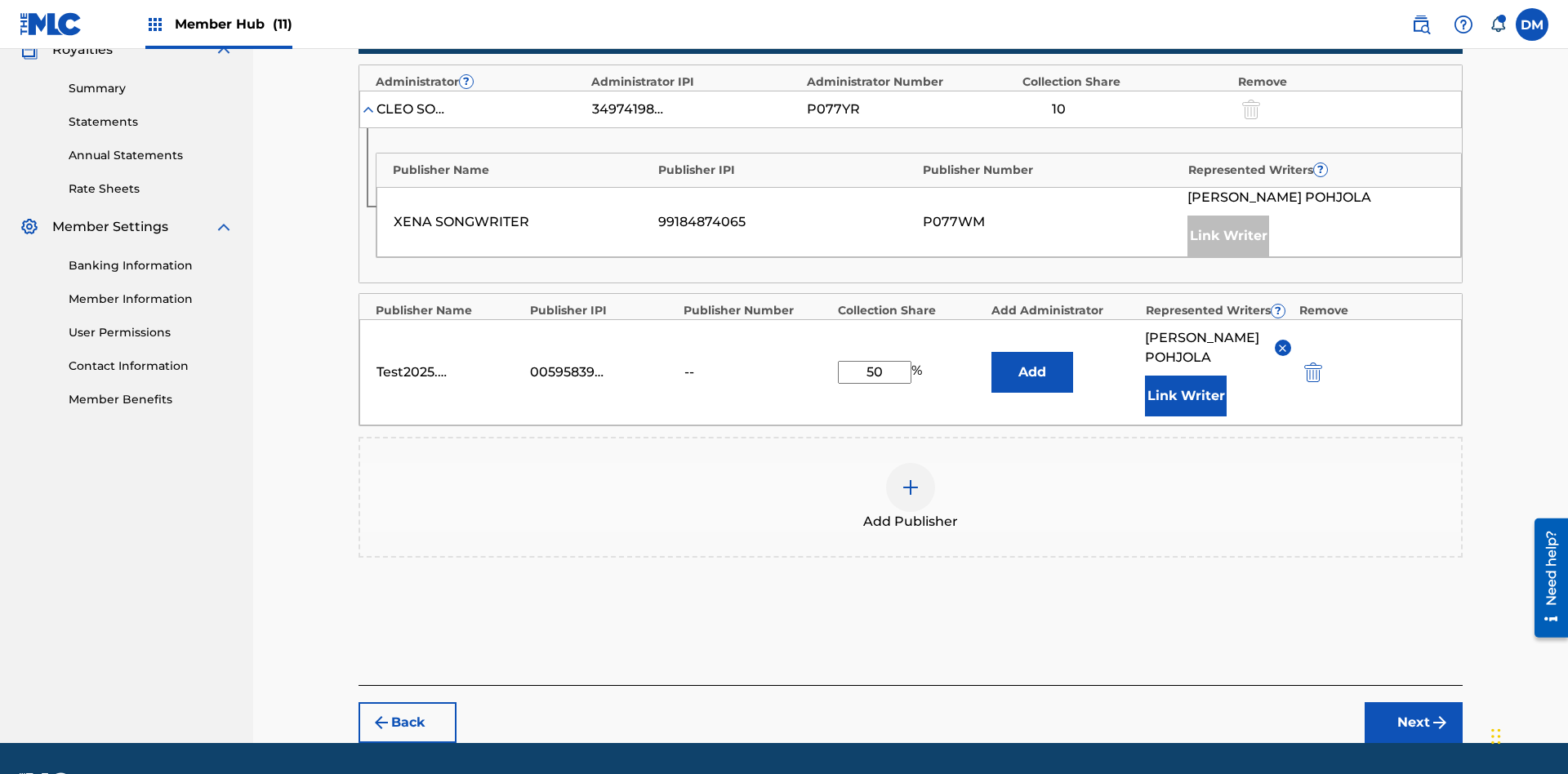
scroll to position [573, 0]
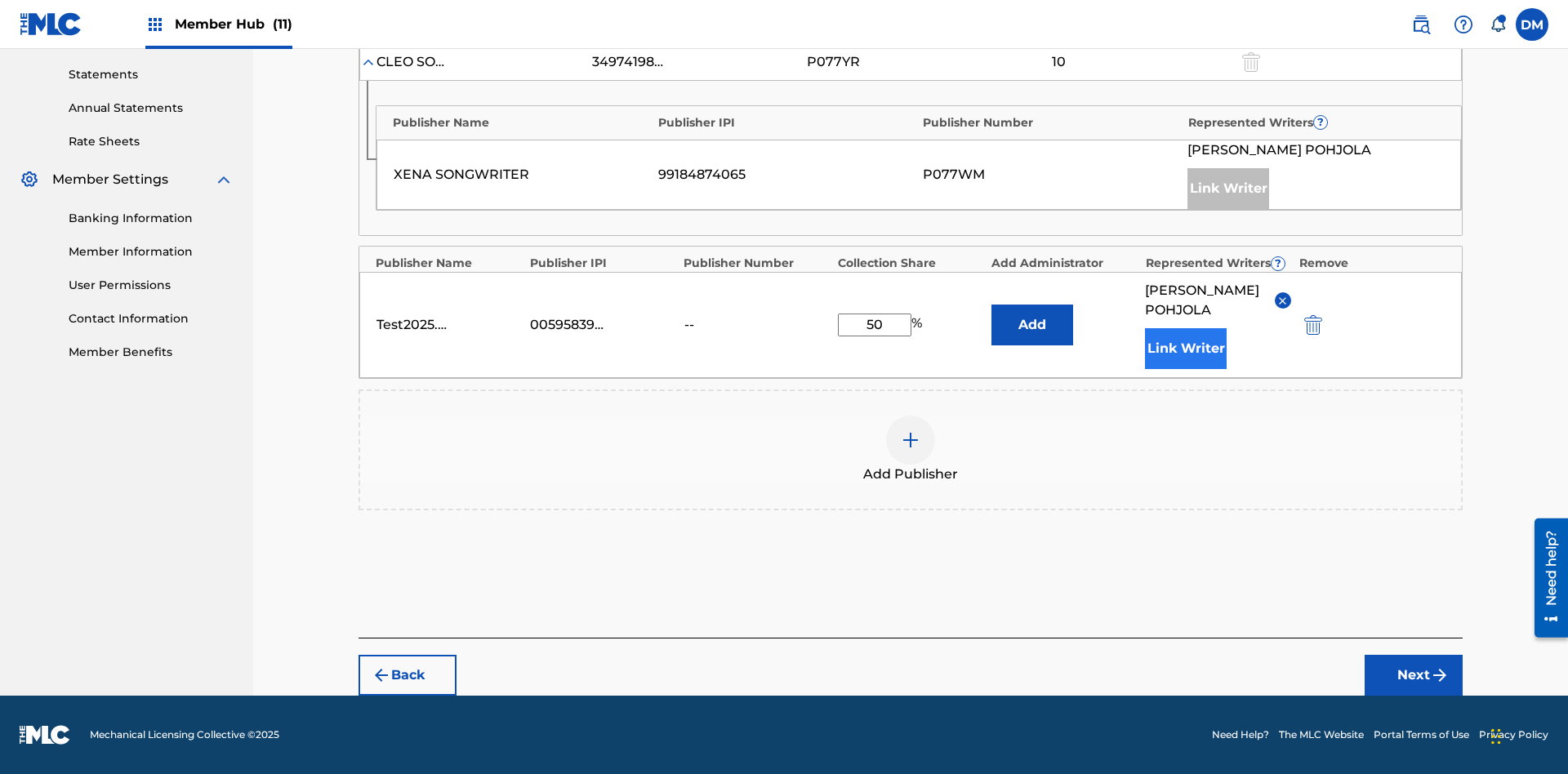
click at [1186, 349] on button "Link Writer" at bounding box center [1185, 348] width 81 height 41
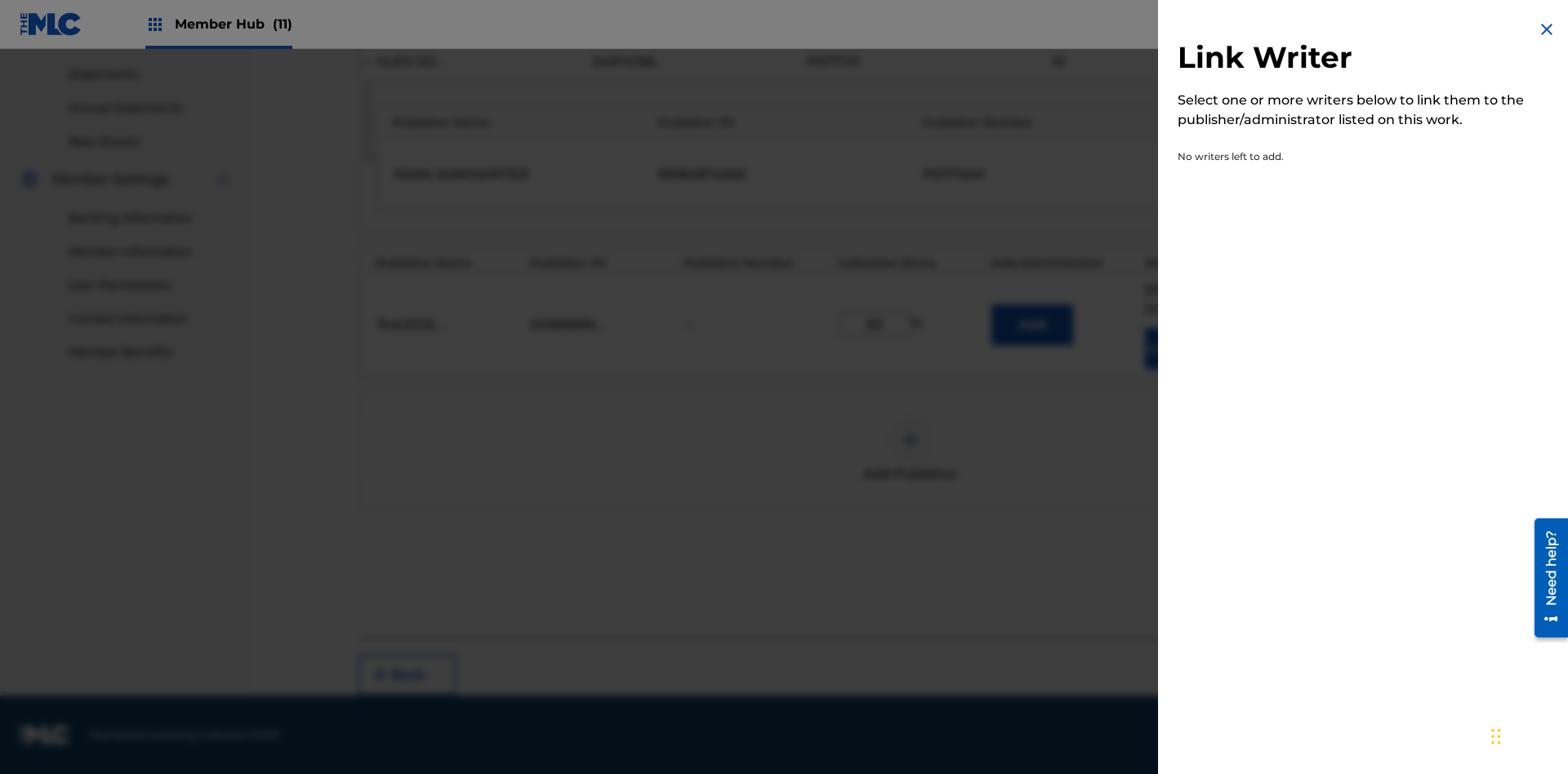
click at [1547, 29] on img at bounding box center [1547, 29] width 19 height 19
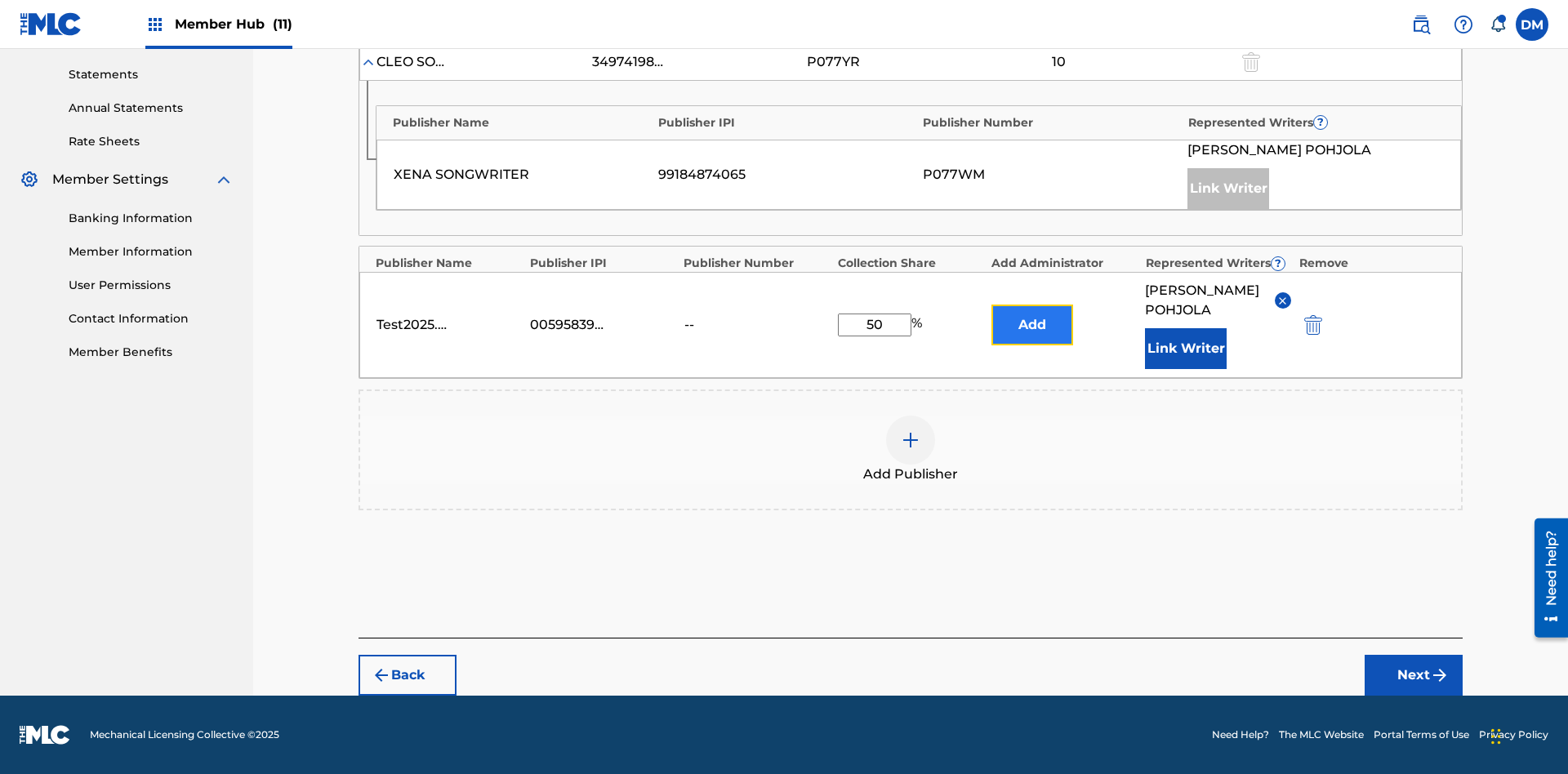
click at [1032, 315] on button "Add" at bounding box center [1032, 325] width 81 height 41
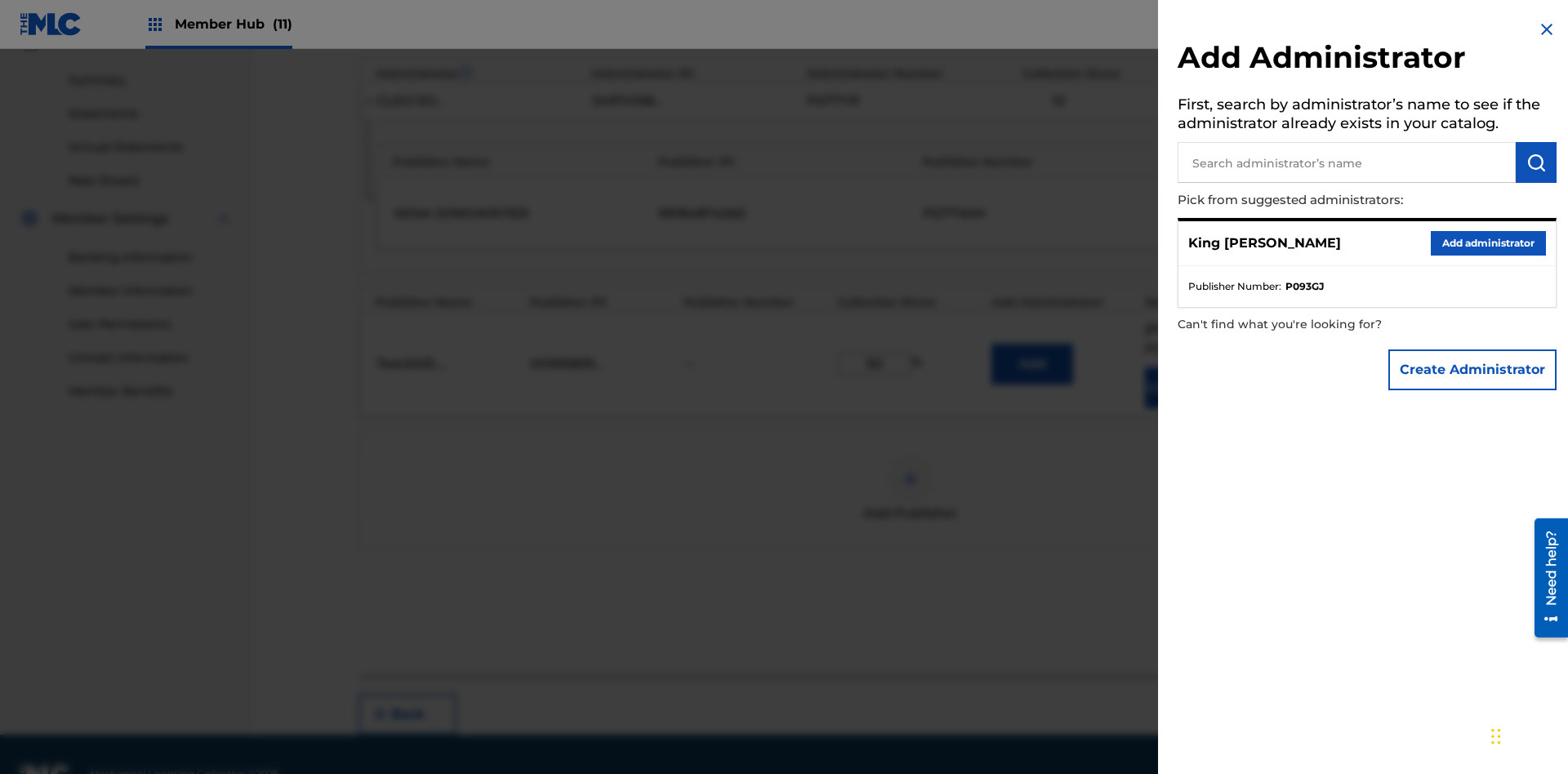
click at [1346, 163] on input "text" at bounding box center [1346, 162] width 338 height 41
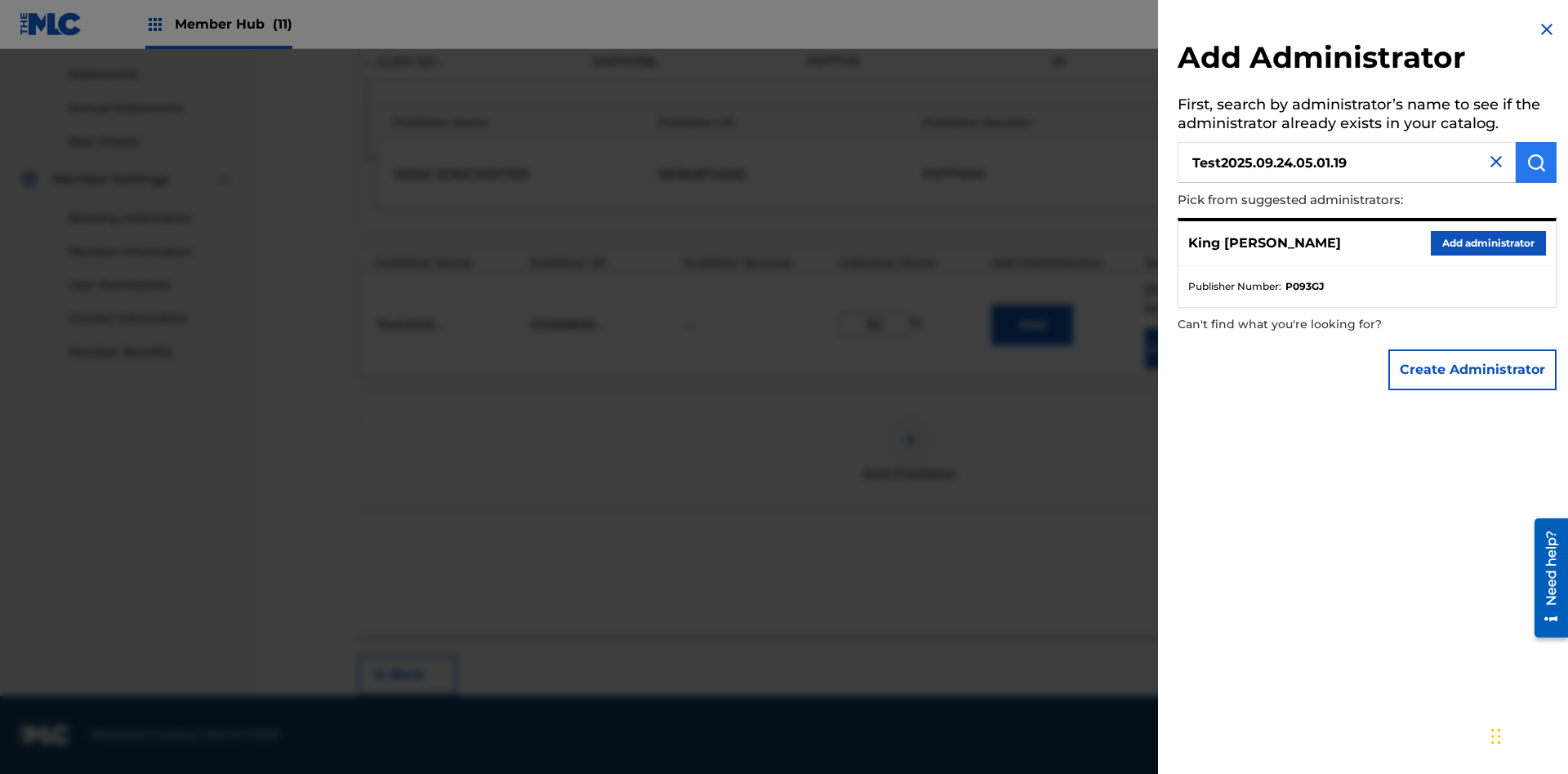
type input "Test2025.09.24.05.01.19"
click at [1536, 163] on img "submit" at bounding box center [1536, 162] width 19 height 19
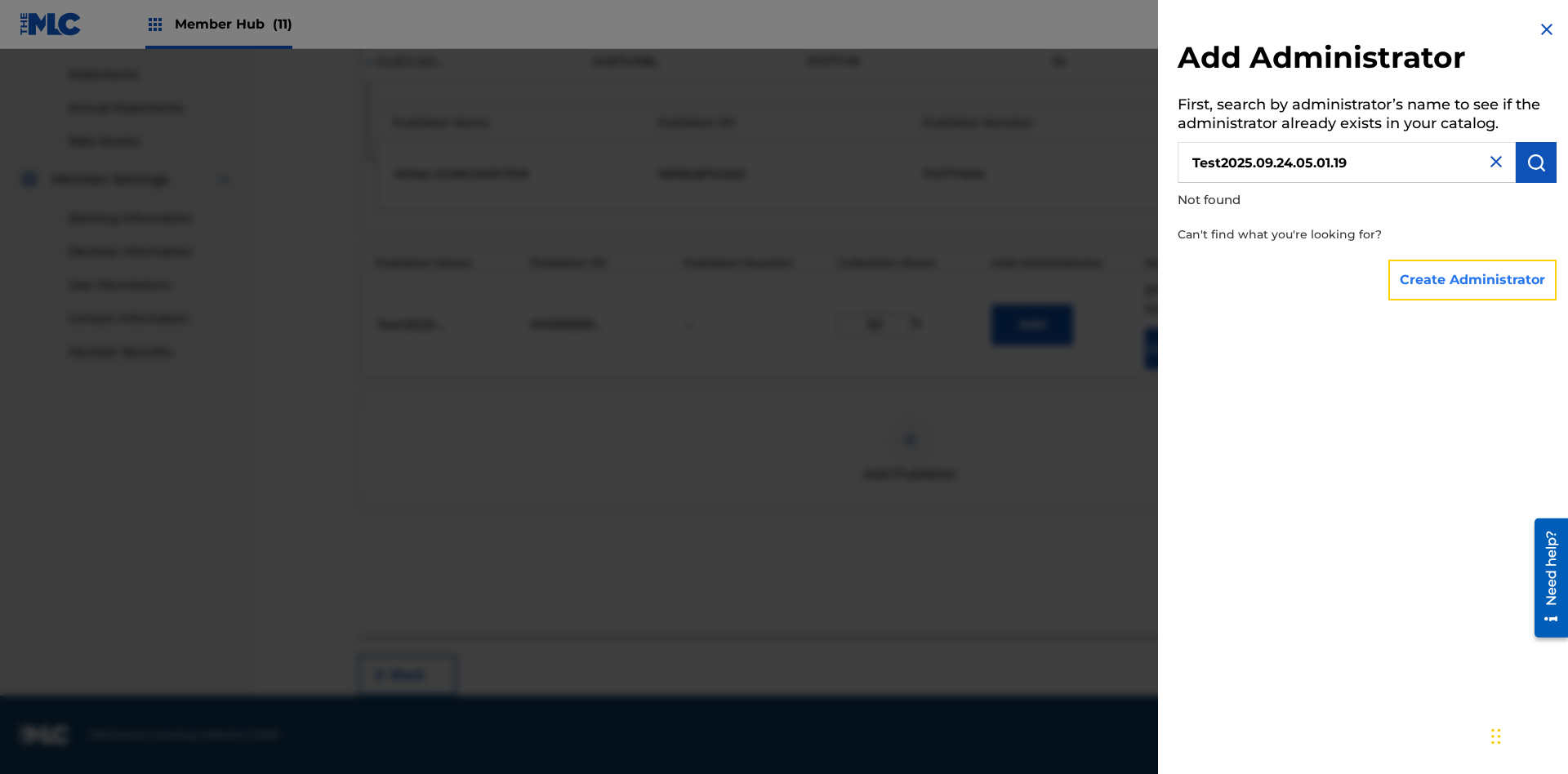
click at [1473, 279] on button "Create Administrator" at bounding box center [1471, 280] width 168 height 41
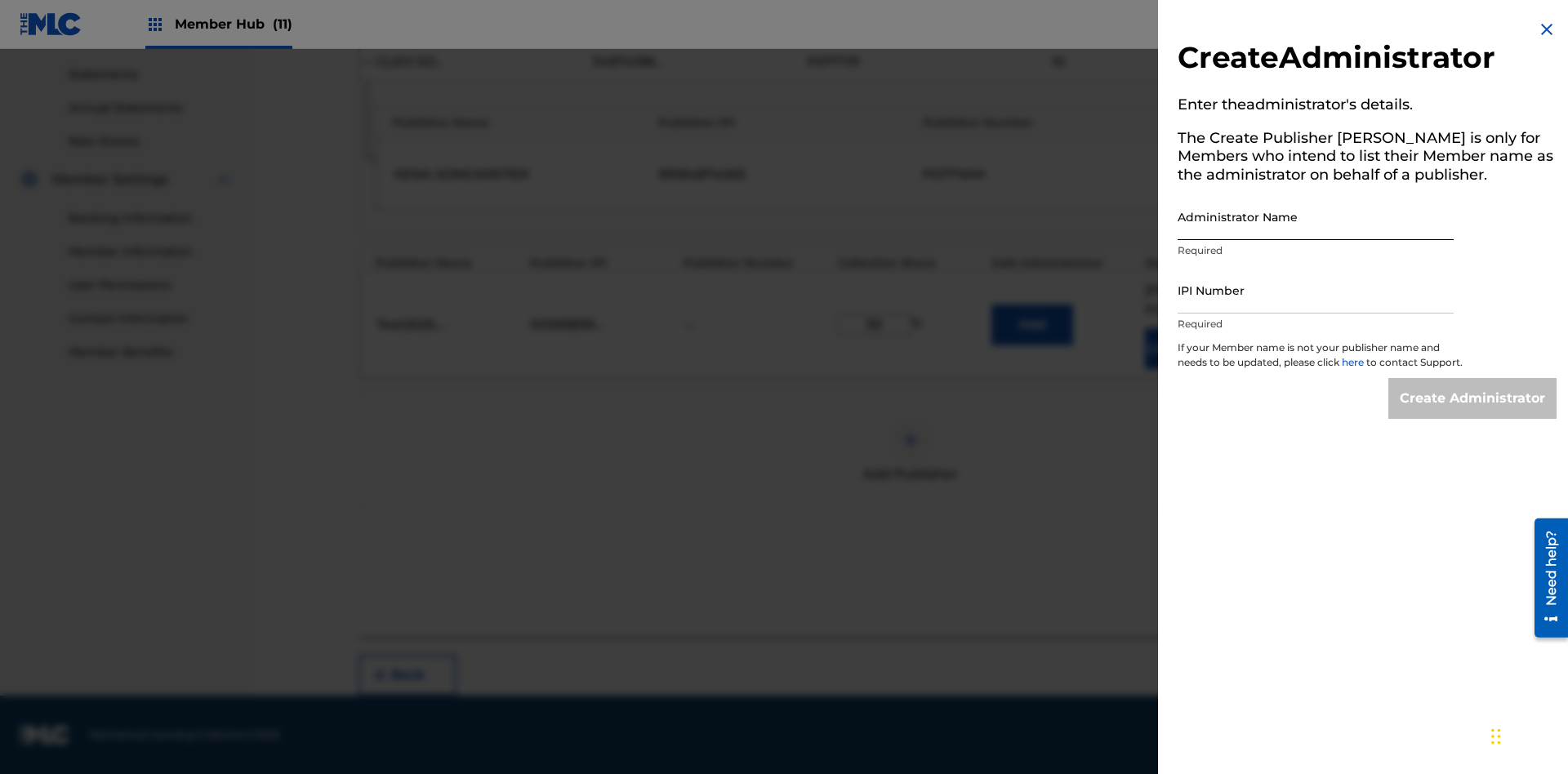
click at [1315, 216] on input "Administrator Name" at bounding box center [1315, 217] width 276 height 47
type input "Test2025.09.24.05.01.25"
click at [1315, 290] on input "IPI Number" at bounding box center [1315, 290] width 276 height 47
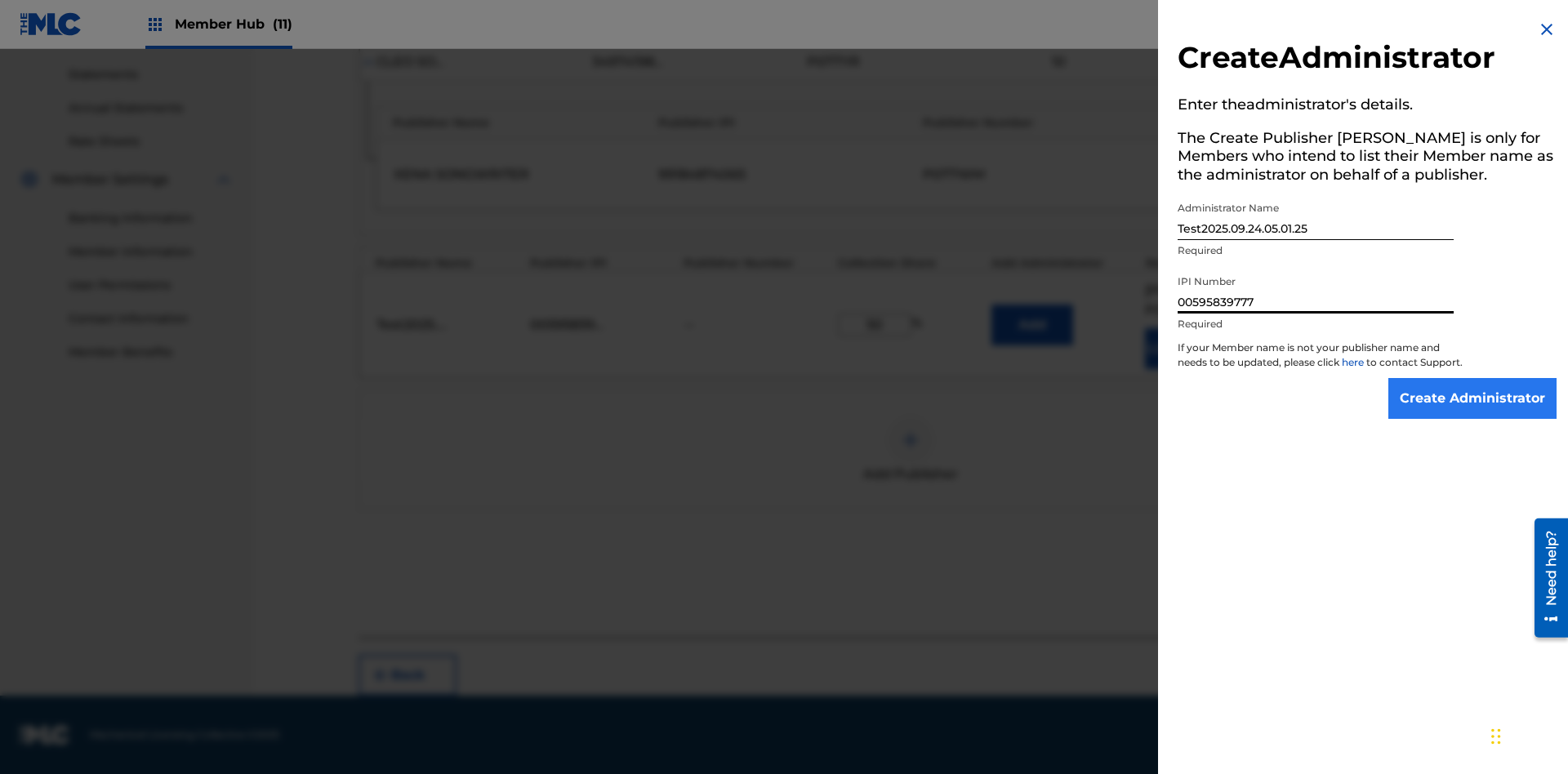
type input "00595839777"
click at [1473, 413] on input "Create Administrator" at bounding box center [1471, 399] width 168 height 41
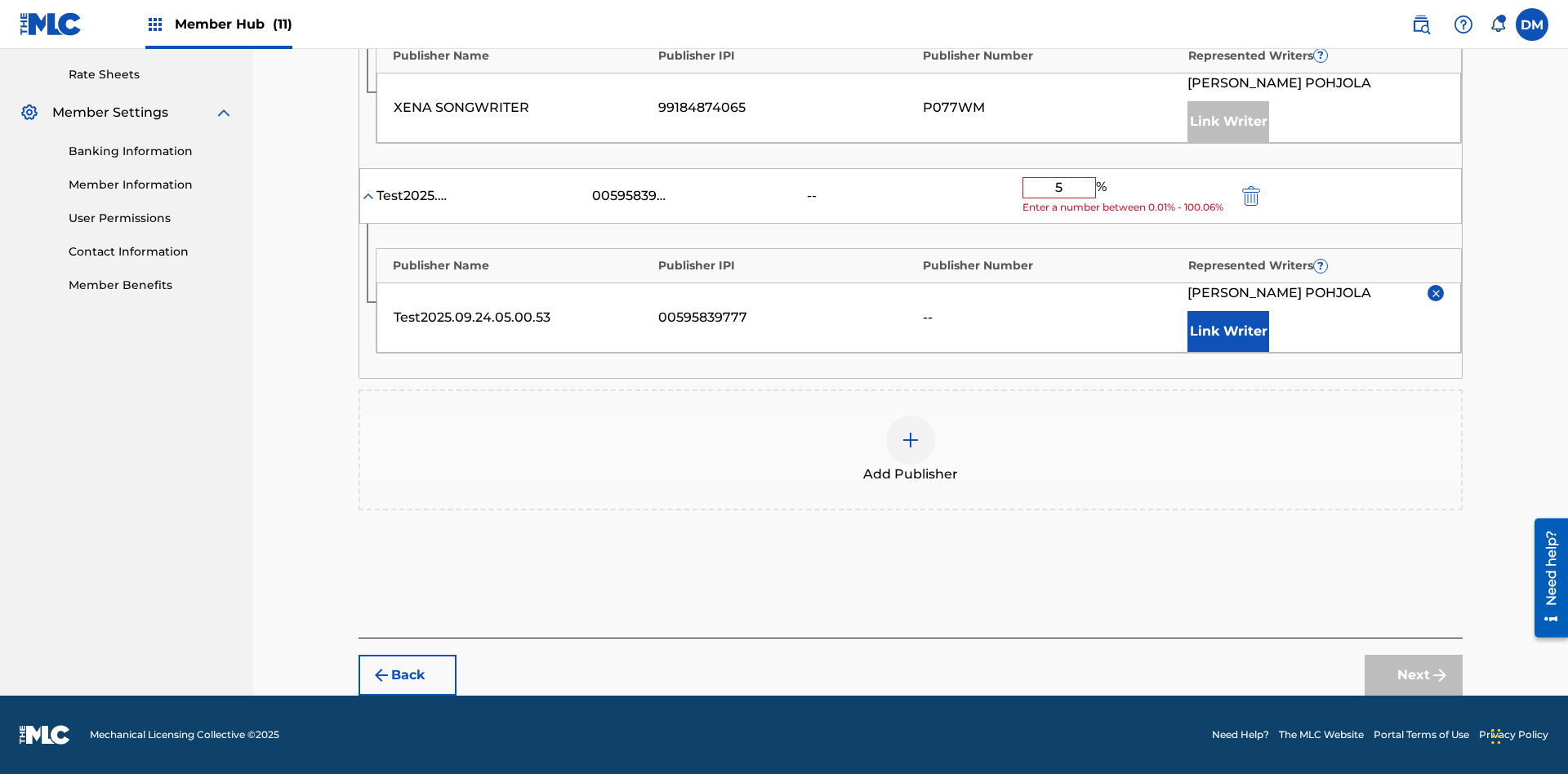
type input "50"
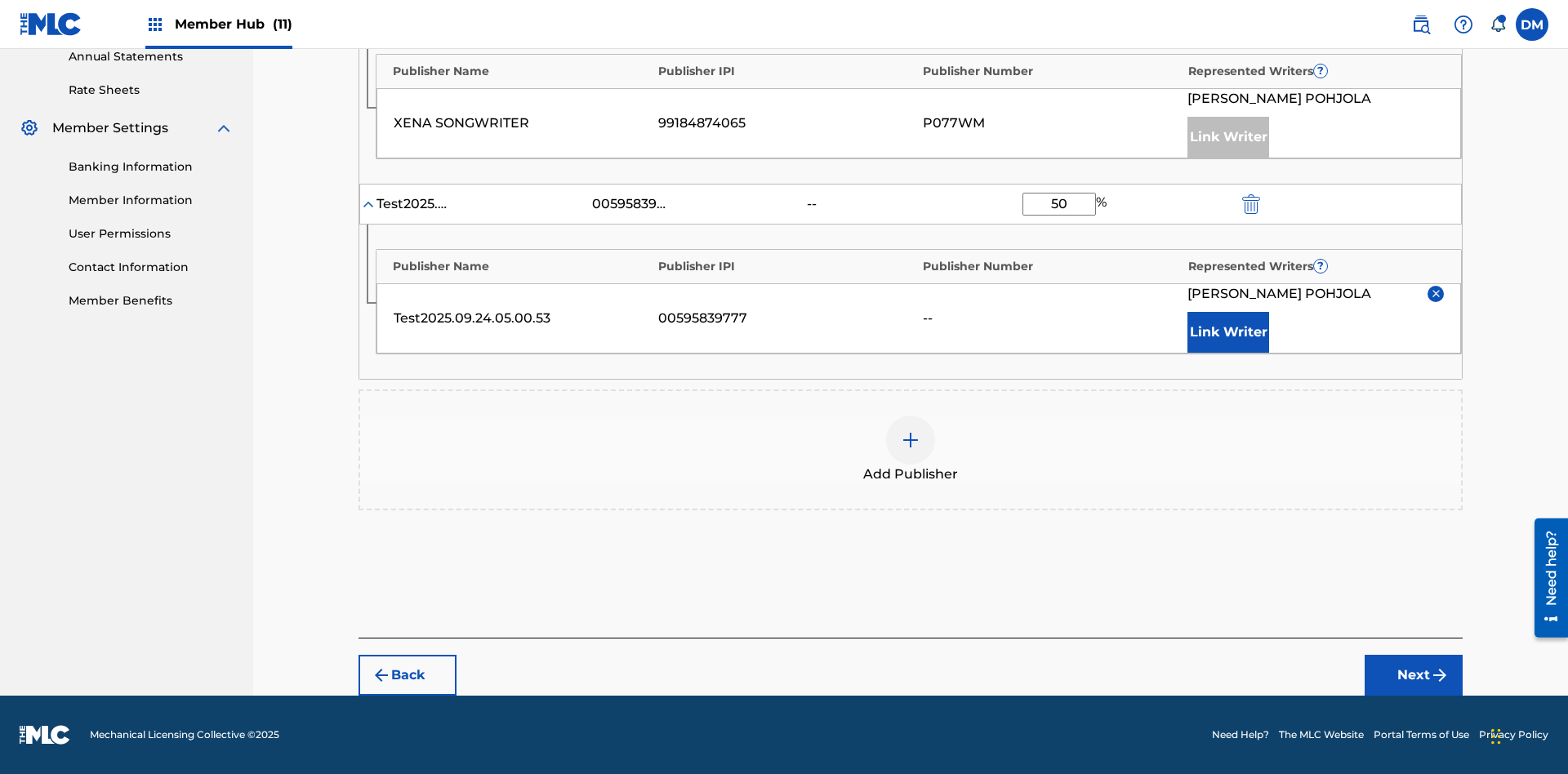
scroll to position [625, 0]
click at [1413, 675] on button "Next" at bounding box center [1413, 675] width 98 height 41
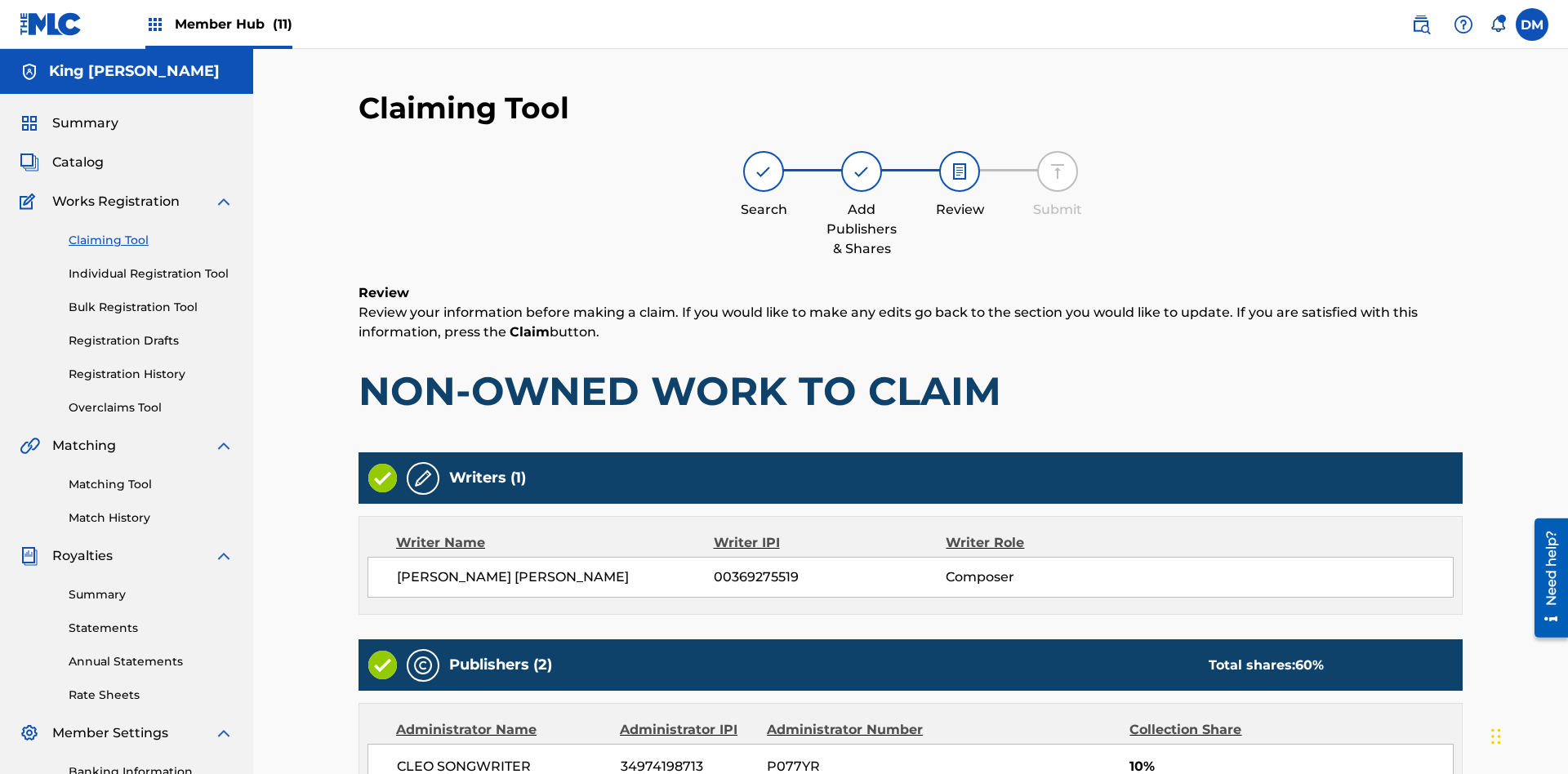
scroll to position [488, 0]
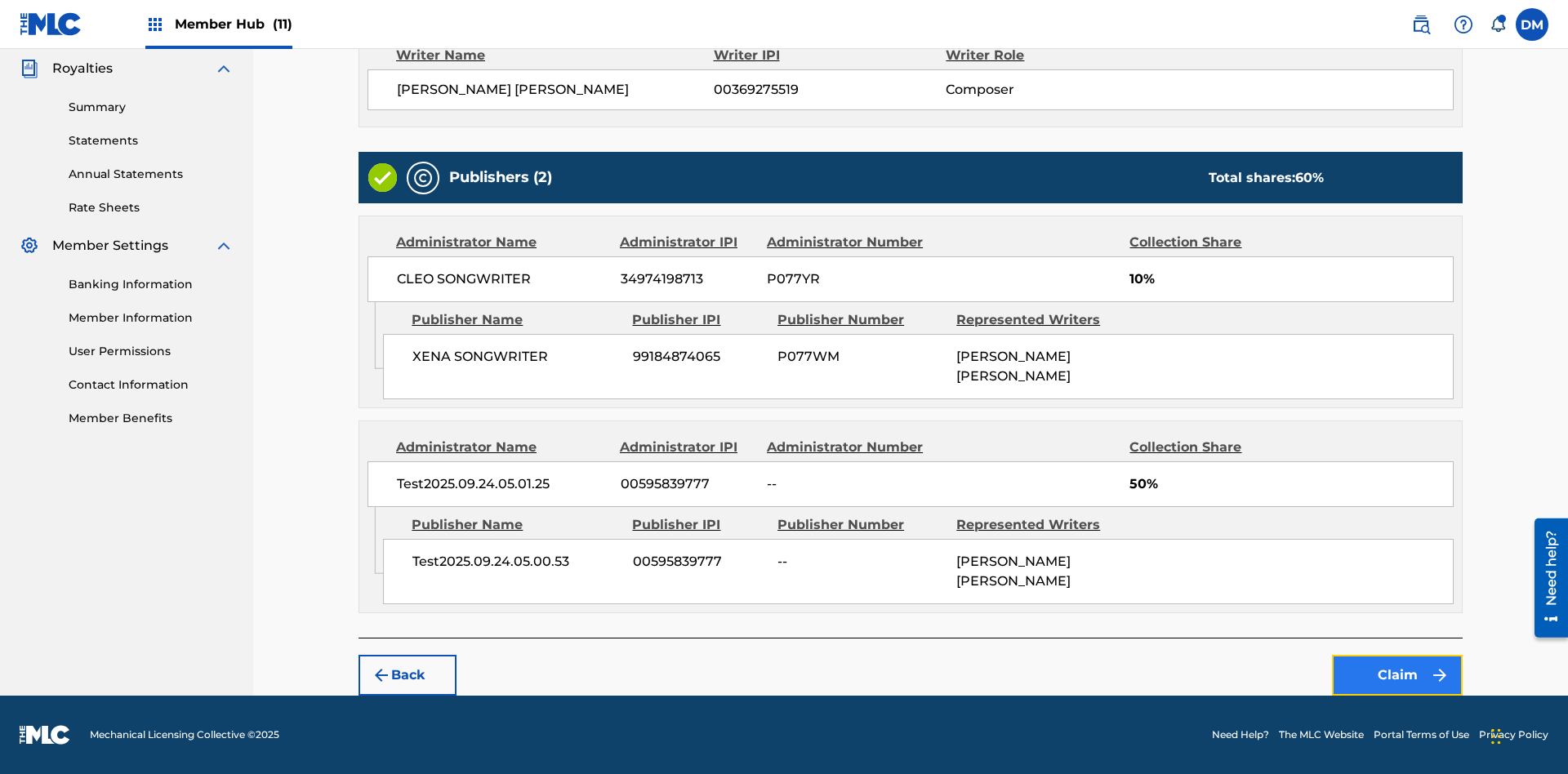
click at [1397, 675] on button "Claim" at bounding box center [1396, 675] width 131 height 41
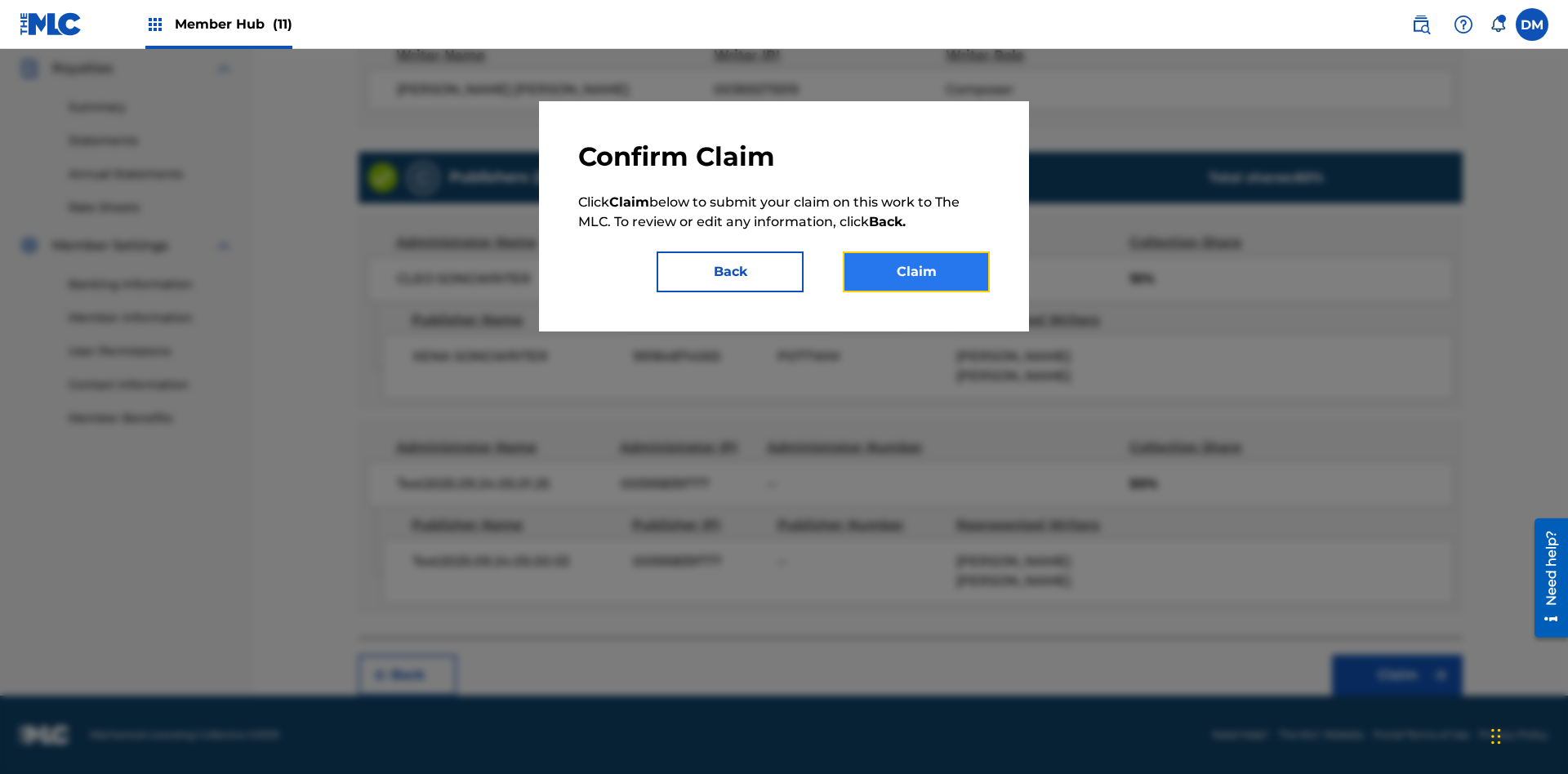
click at [916, 272] on button "Claim" at bounding box center [916, 272] width 147 height 41
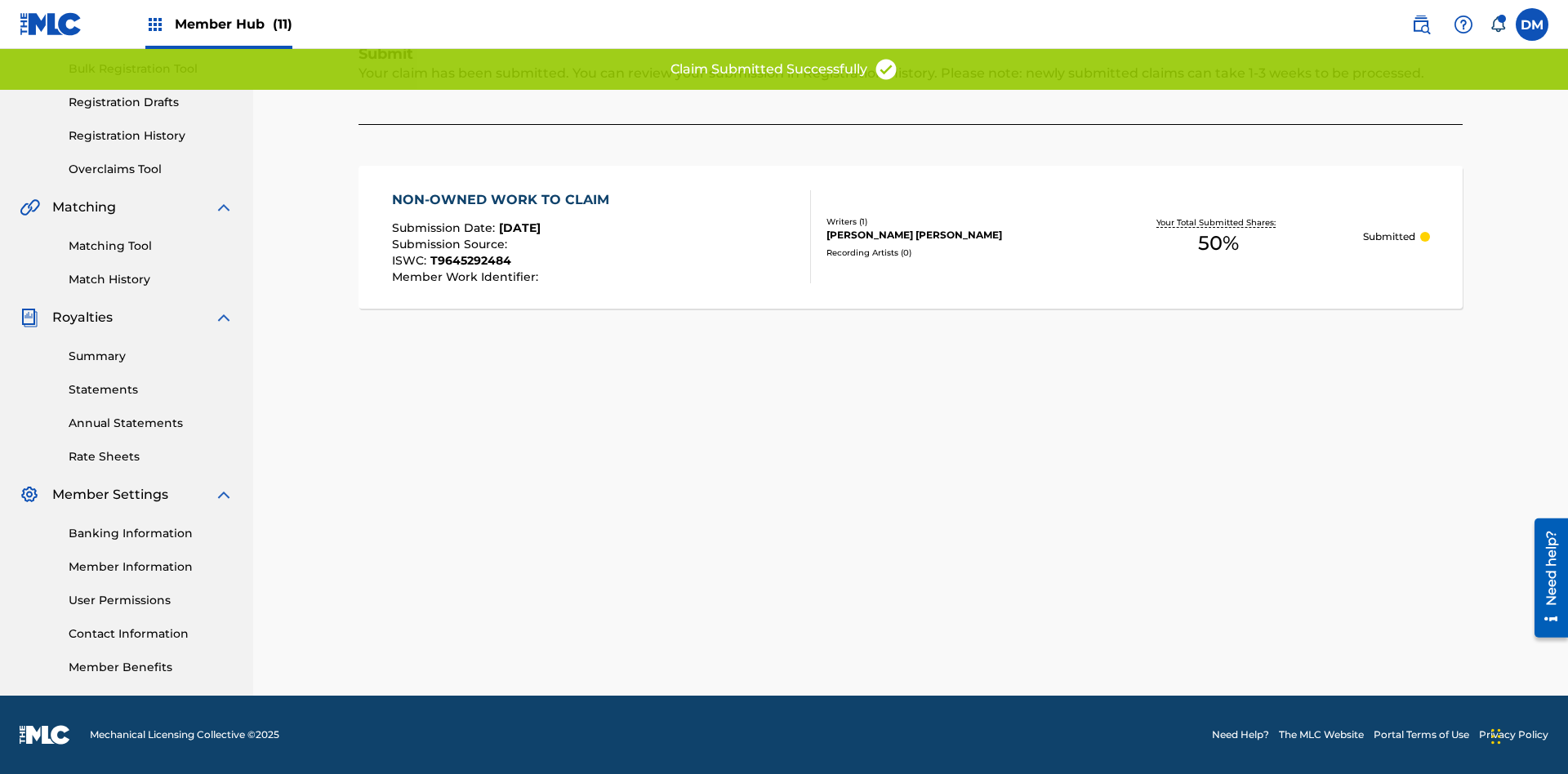
scroll to position [239, 0]
click at [151, 136] on link "Registration History" at bounding box center [151, 136] width 165 height 17
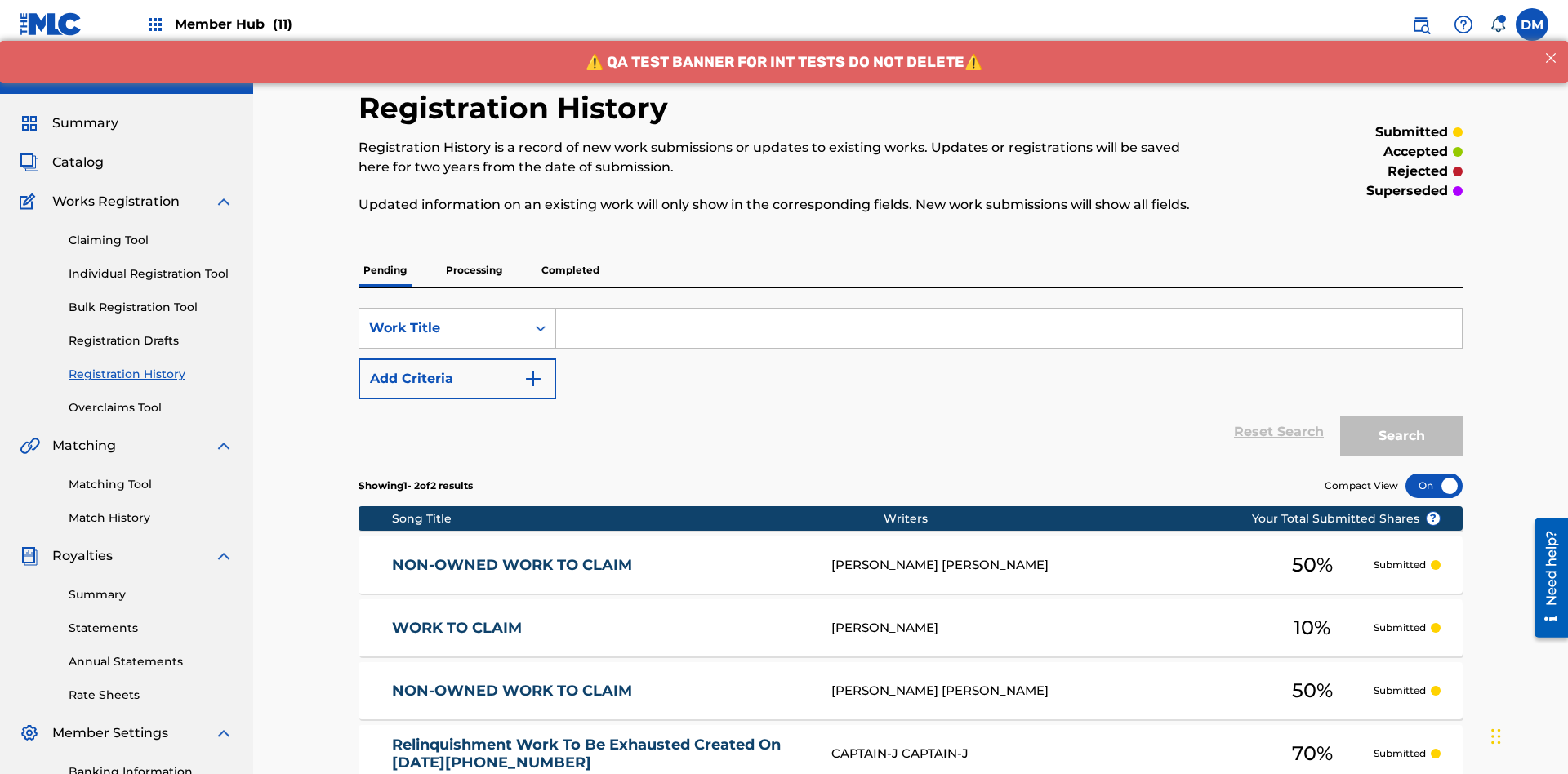
scroll to position [210, 0]
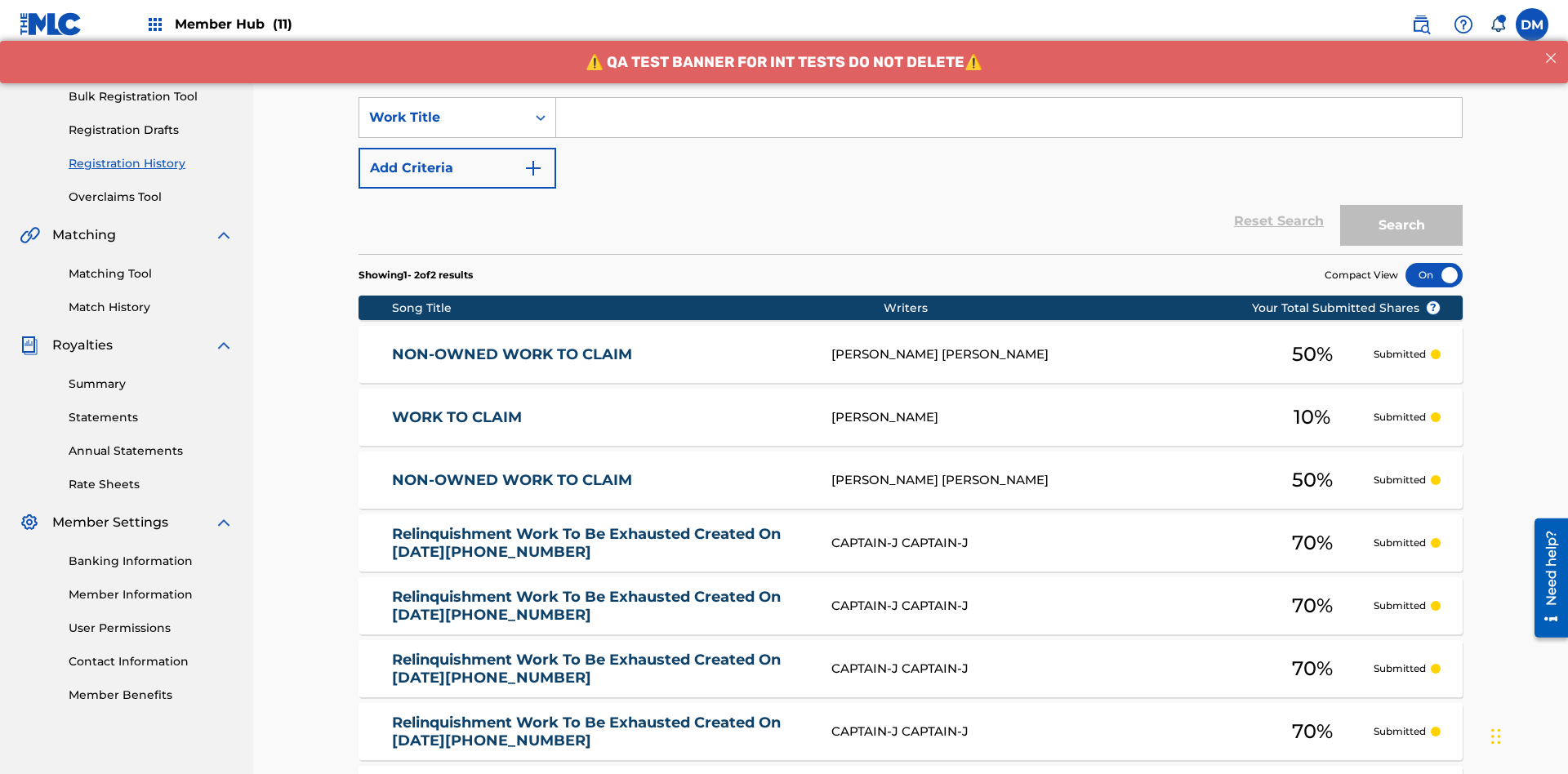
click at [1008, 117] on input "Search Form" at bounding box center [1008, 117] width 906 height 39
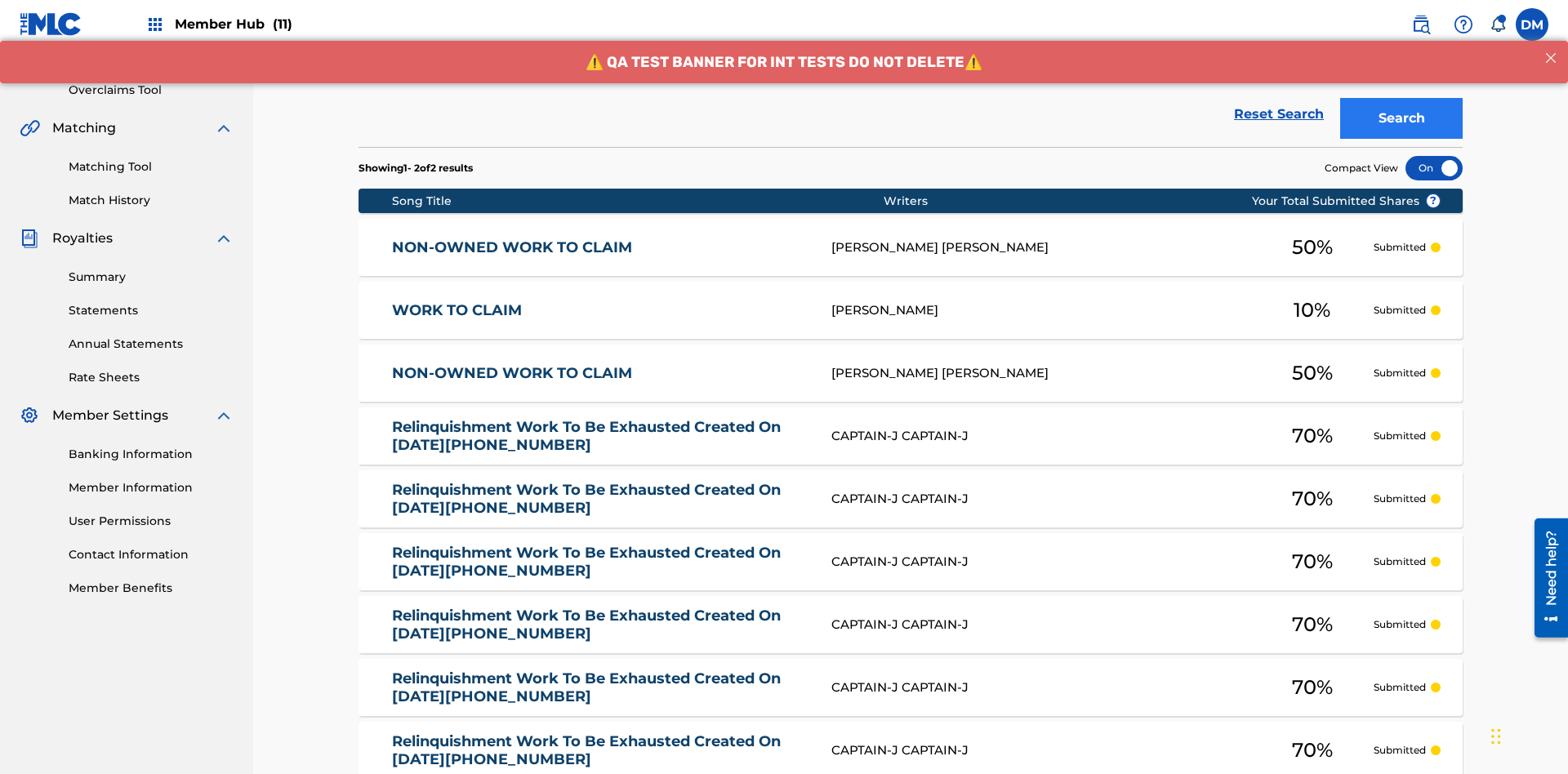
type input "NON-OWNED WORK TO CLAIM"
click at [1401, 118] on button "Search" at bounding box center [1401, 118] width 122 height 41
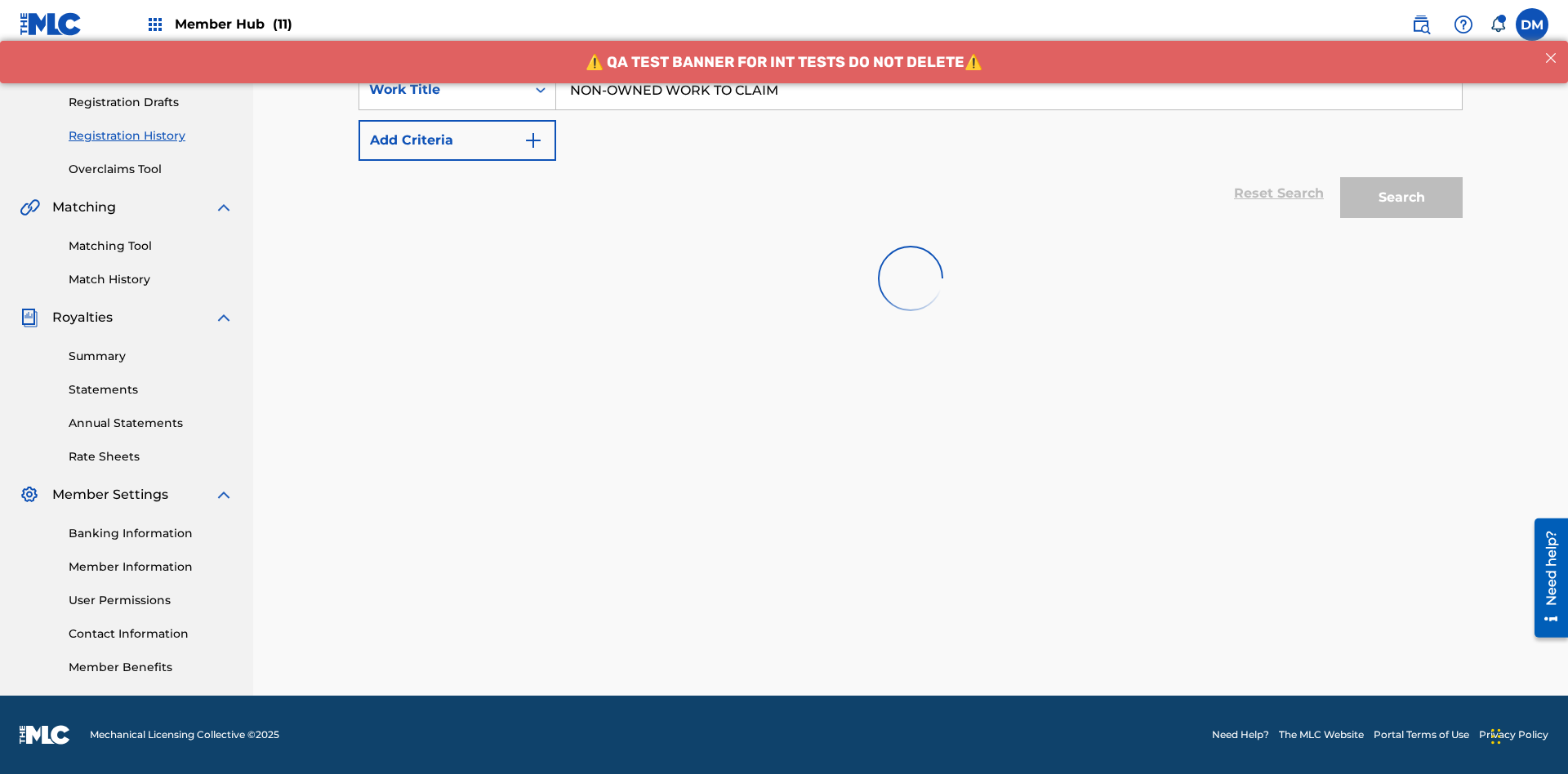
scroll to position [239, 0]
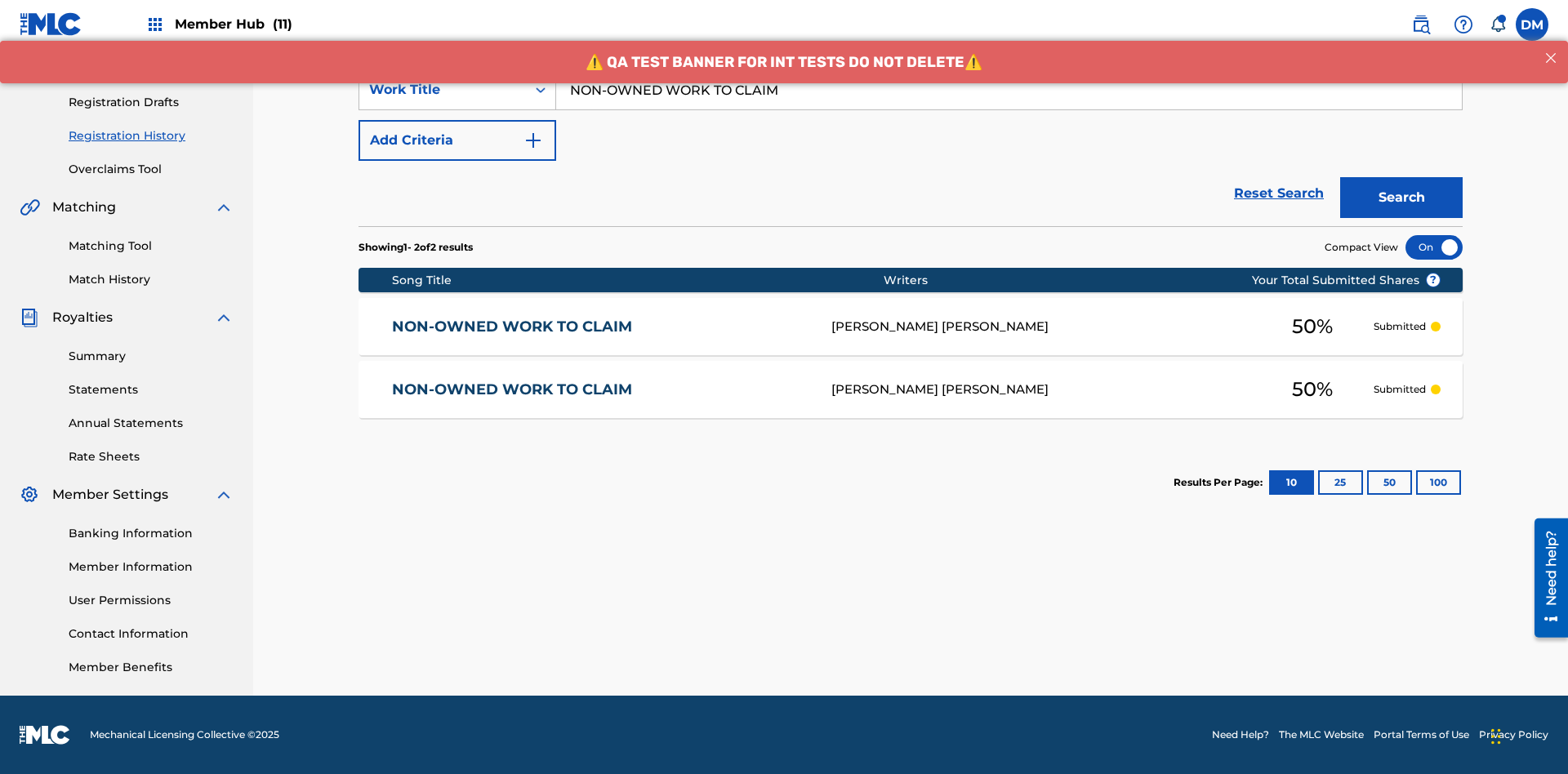
click at [1433, 247] on div at bounding box center [1433, 246] width 57 height 24
